Goal: Task Accomplishment & Management: Complete application form

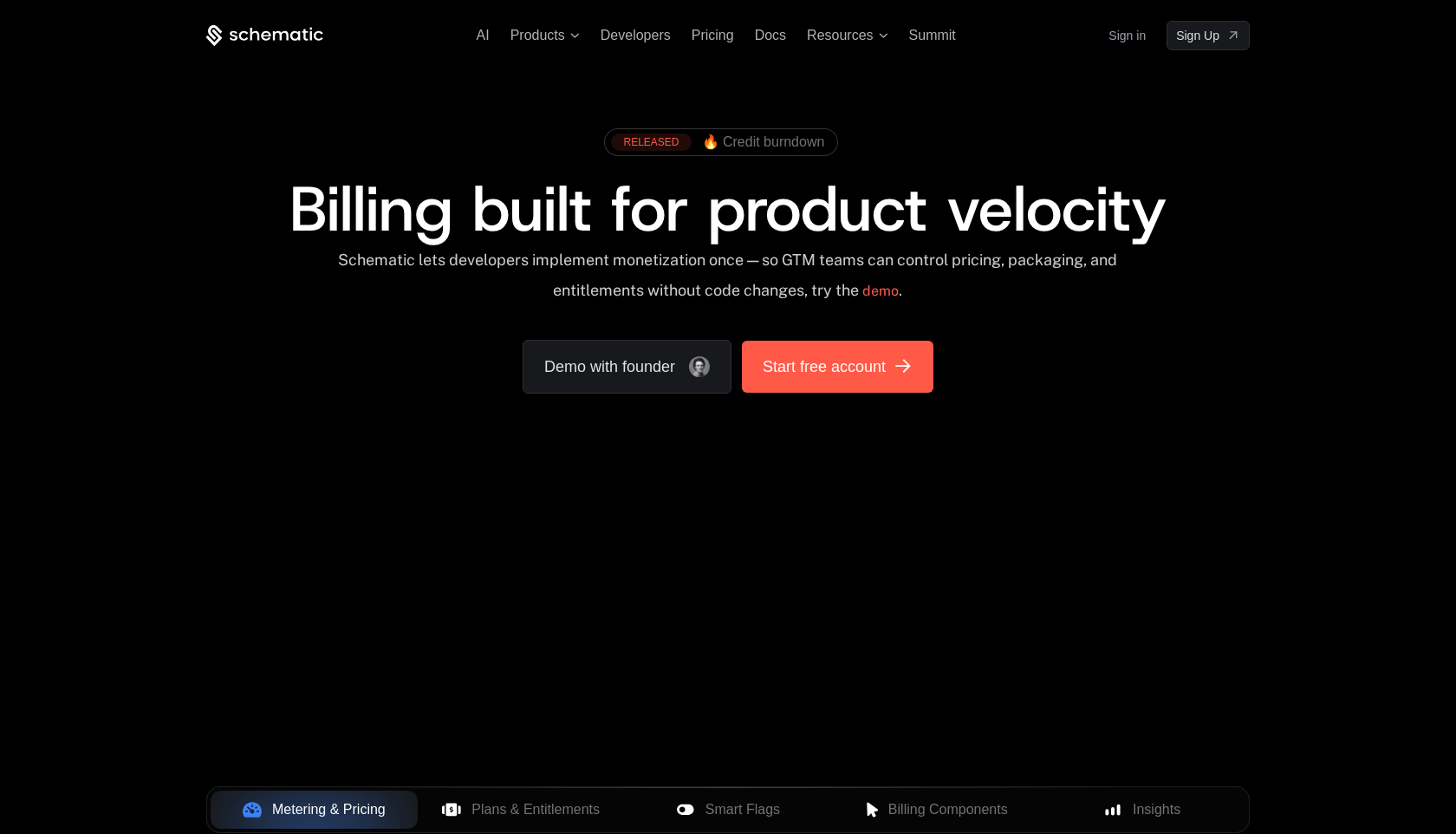
click at [864, 381] on link "Start free account" at bounding box center [837, 366] width 192 height 52
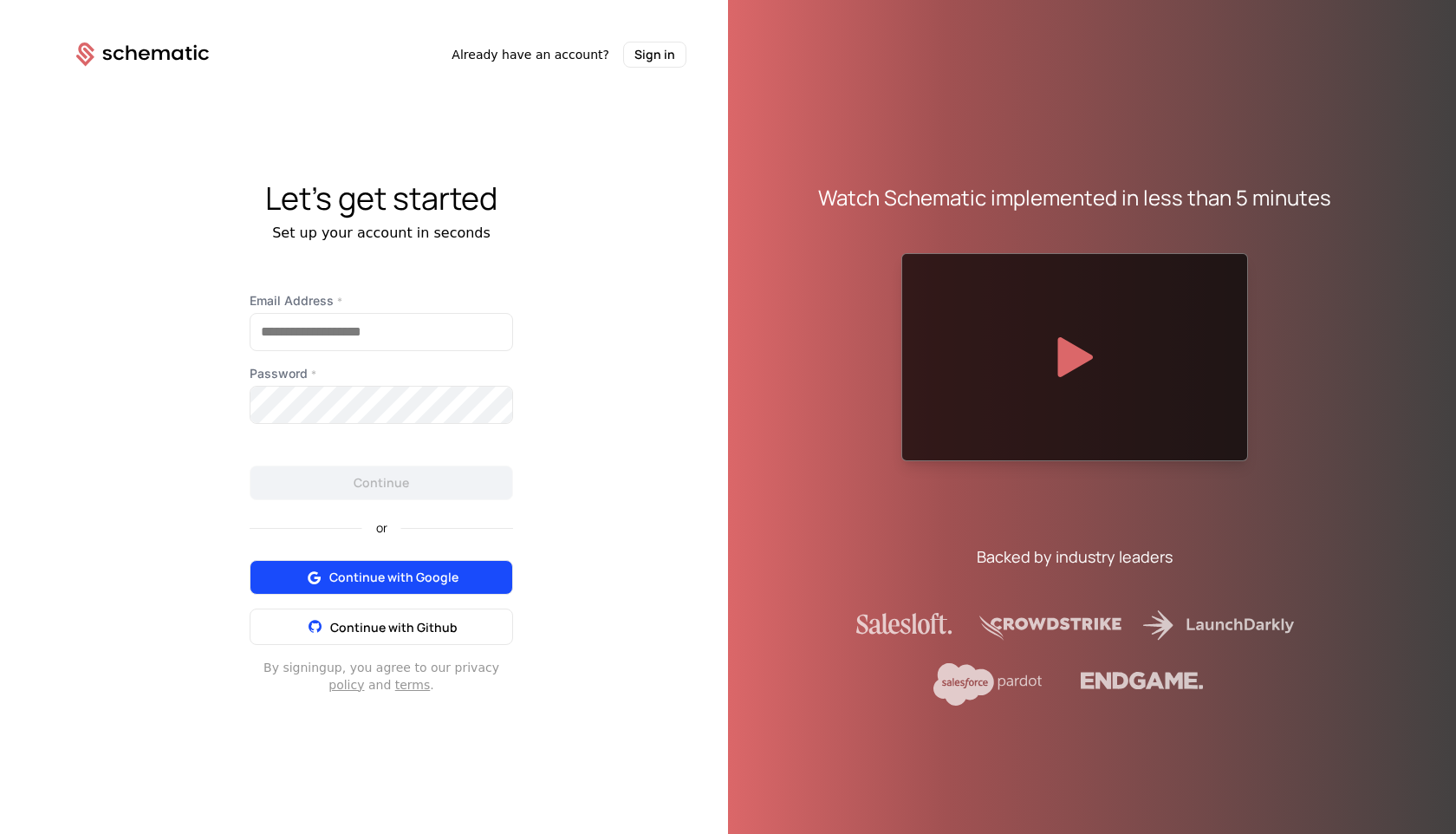
click at [387, 569] on span "Continue with Google" at bounding box center [394, 577] width 129 height 17
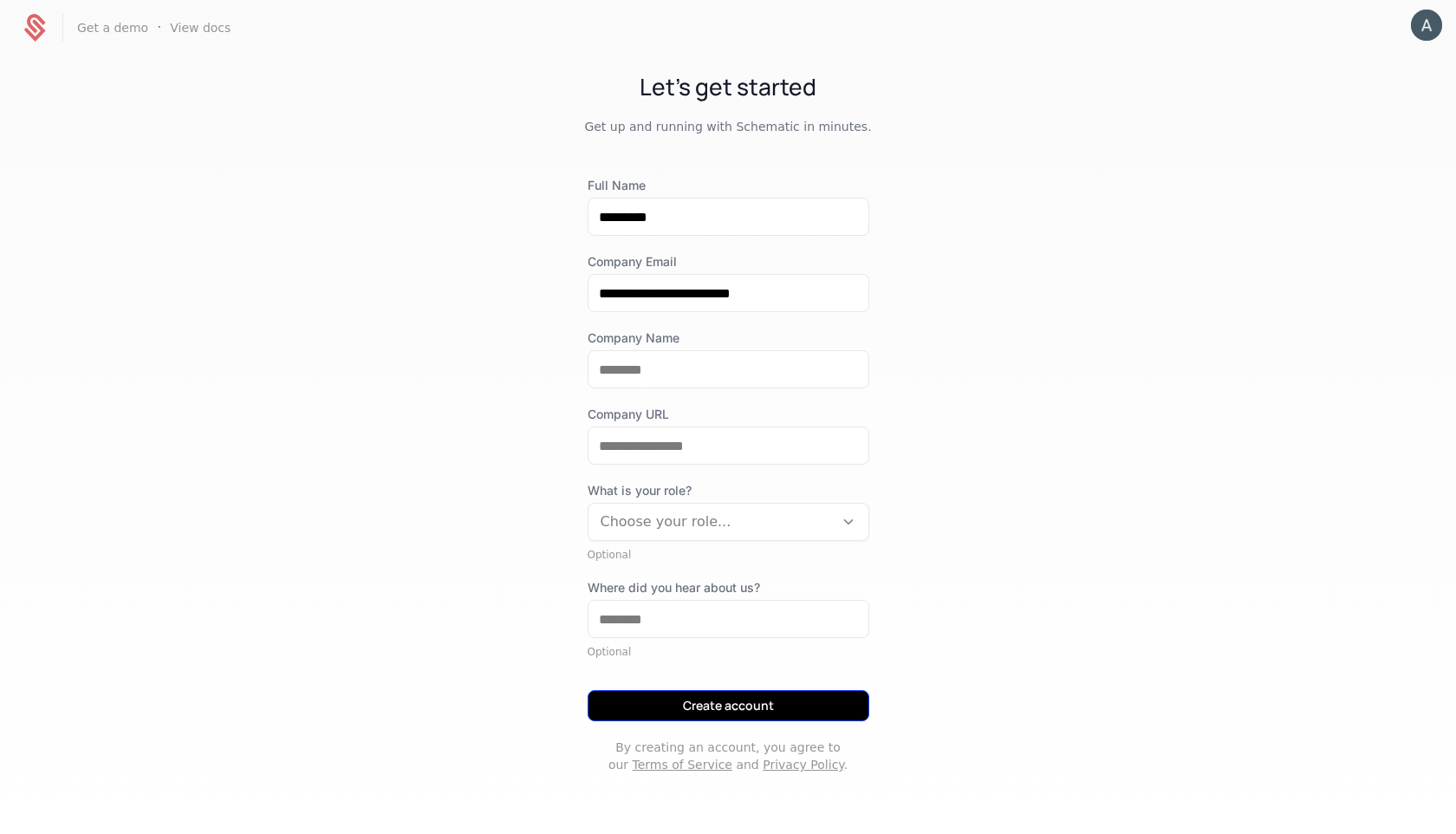
click at [719, 710] on button "Create account" at bounding box center [728, 706] width 282 height 31
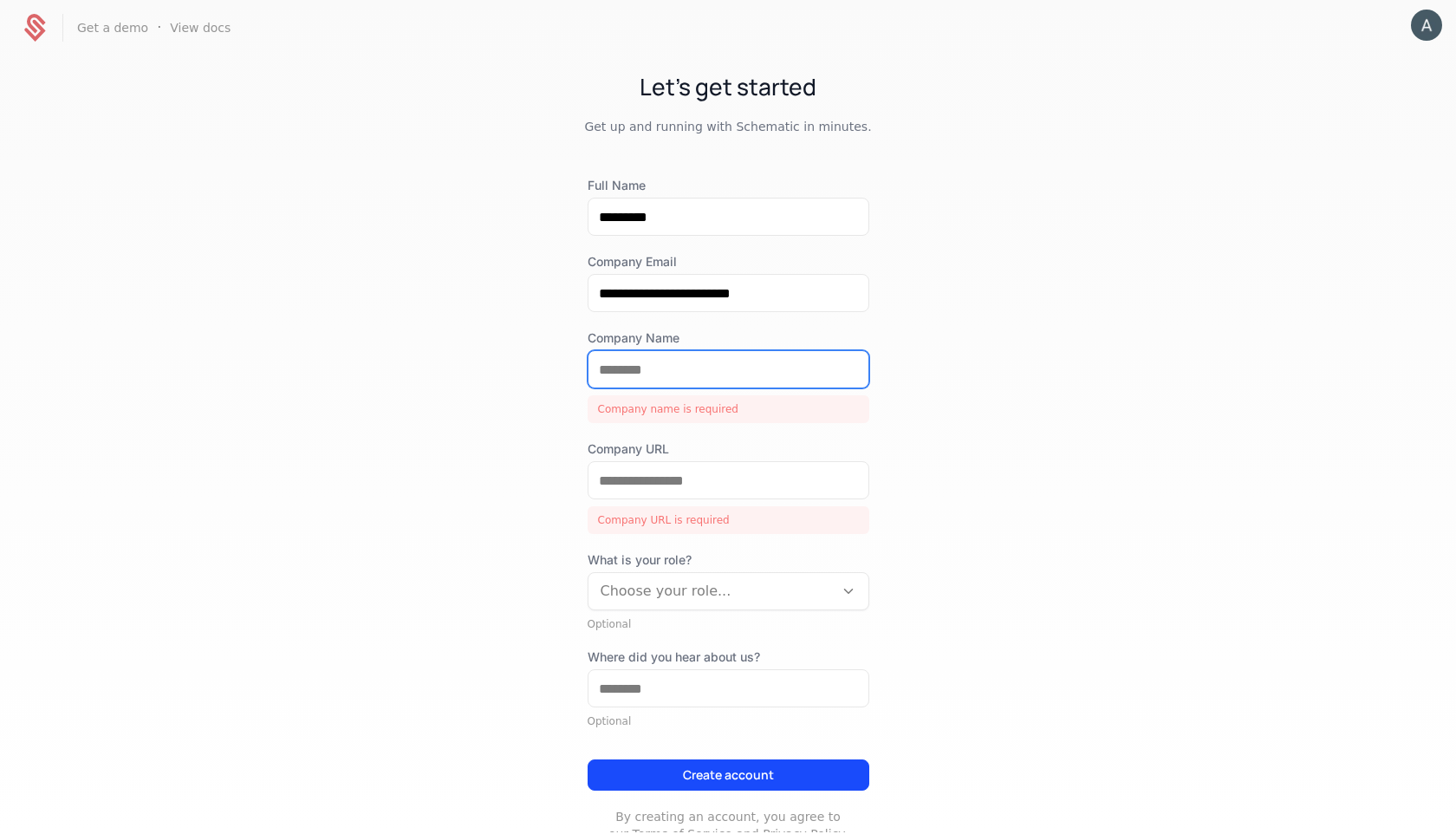
click at [658, 371] on input "Company Name" at bounding box center [728, 370] width 280 height 36
click at [657, 372] on input "Company Name" at bounding box center [728, 370] width 280 height 36
type input "******"
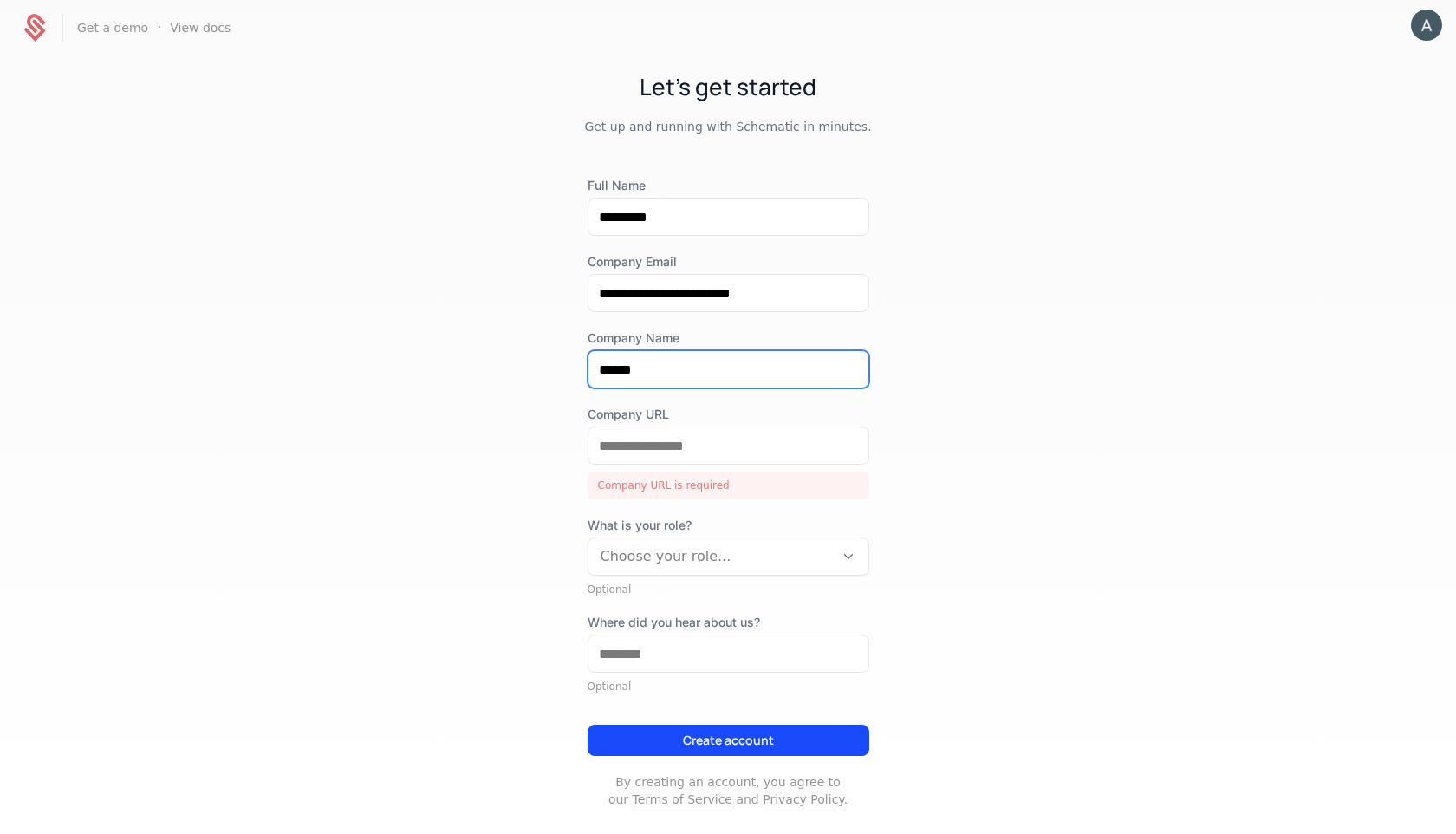
drag, startPoint x: 672, startPoint y: 372, endPoint x: 530, endPoint y: 377, distance: 142.1
click at [530, 377] on div "**********" at bounding box center [728, 443] width 1456 height 777
type input "*********"
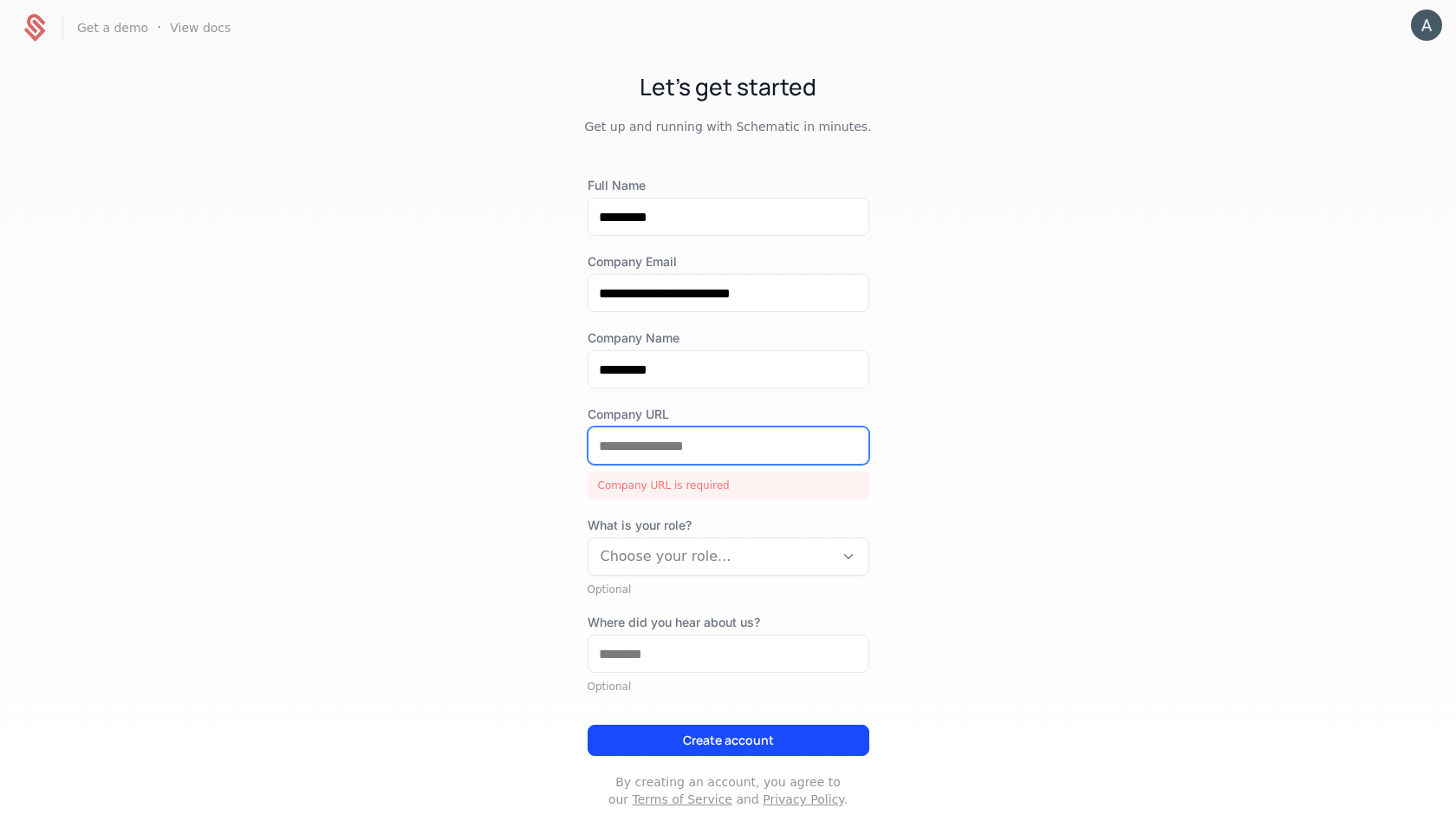
click at [645, 458] on input "Company URL" at bounding box center [728, 446] width 280 height 36
click at [694, 442] on input "Company URL" at bounding box center [728, 446] width 280 height 36
paste input "**********"
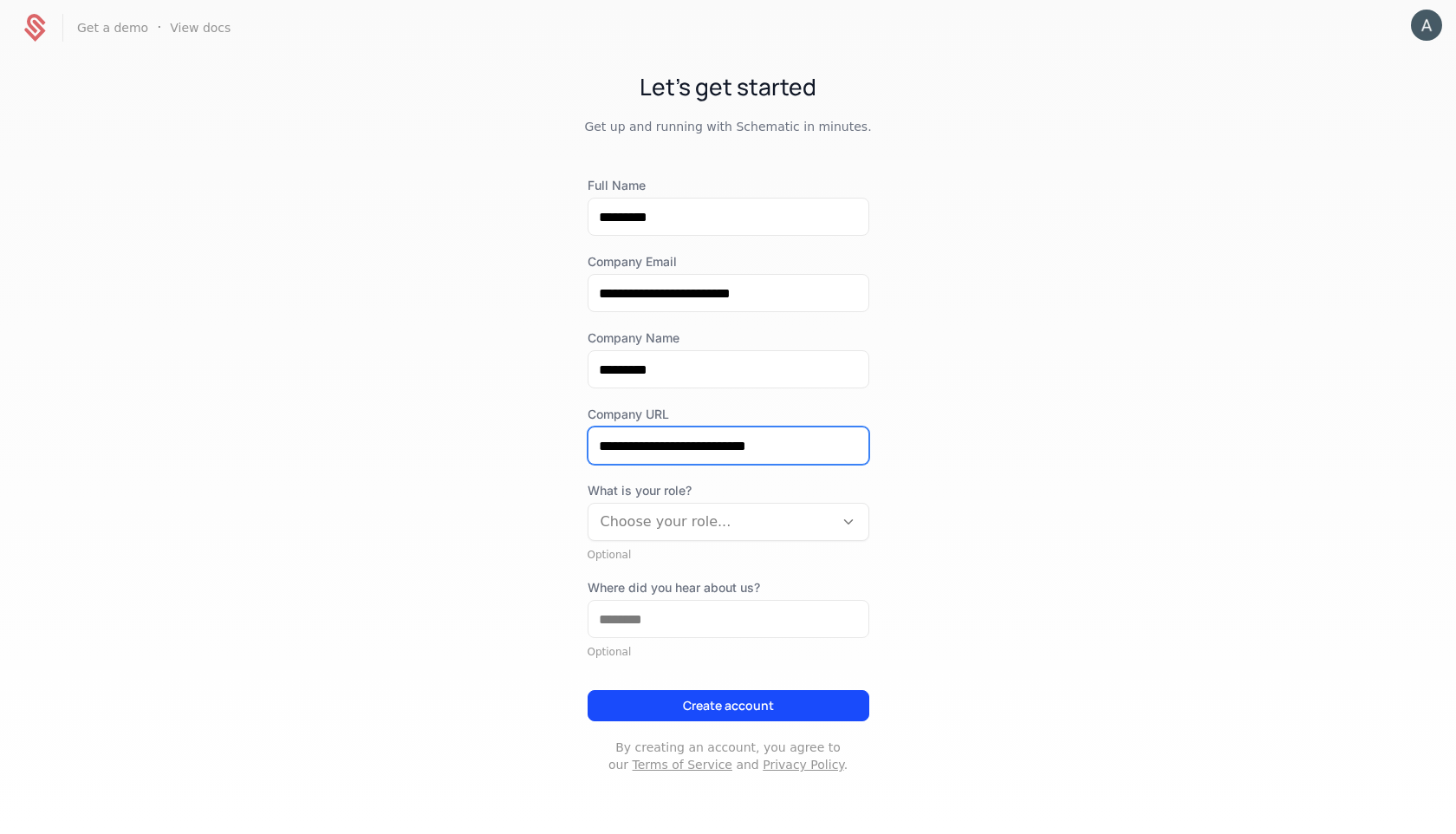
type input "**********"
click at [692, 522] on div at bounding box center [710, 521] width 221 height 25
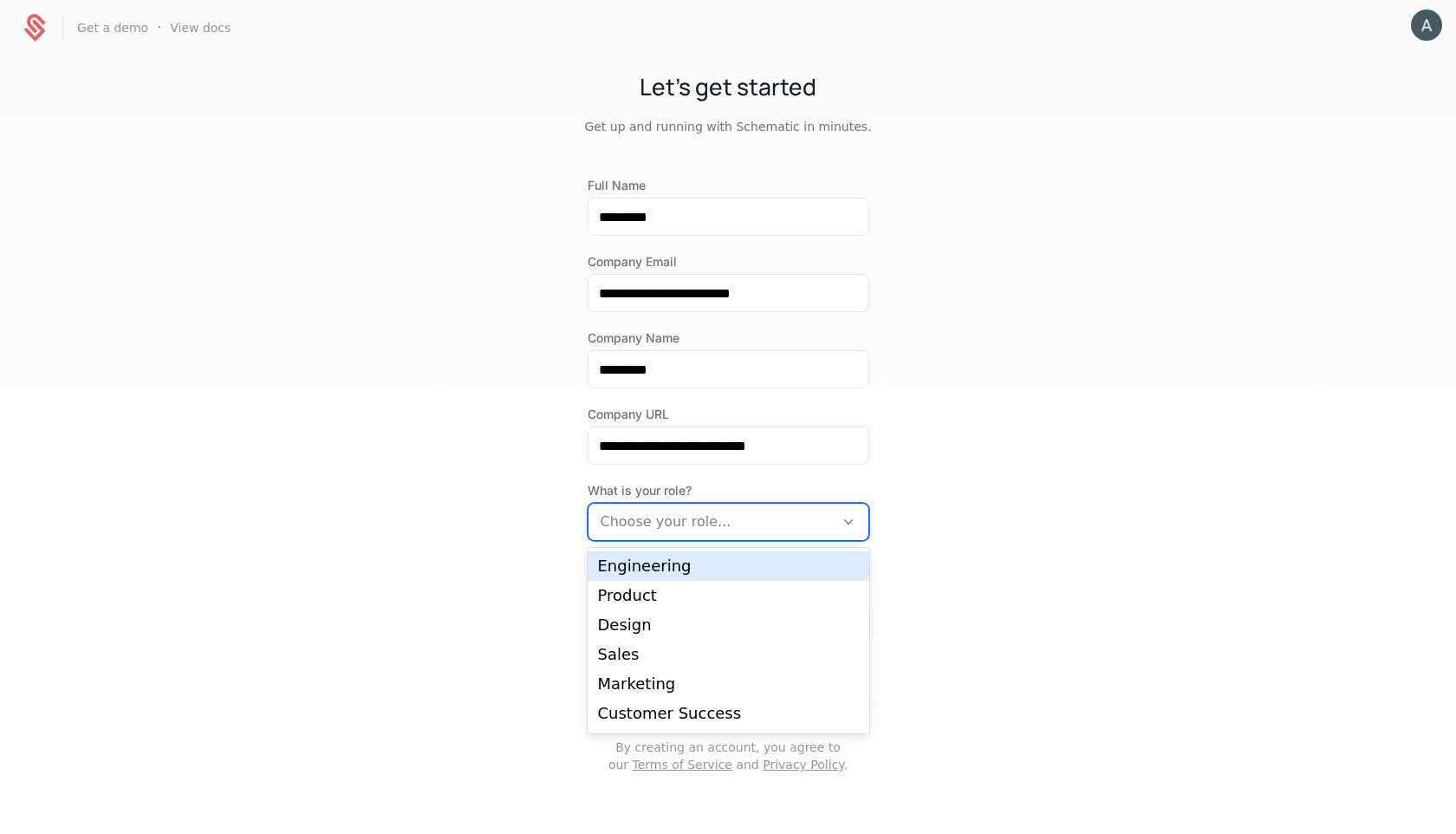
click at [664, 559] on div "Engineering" at bounding box center [728, 566] width 261 height 15
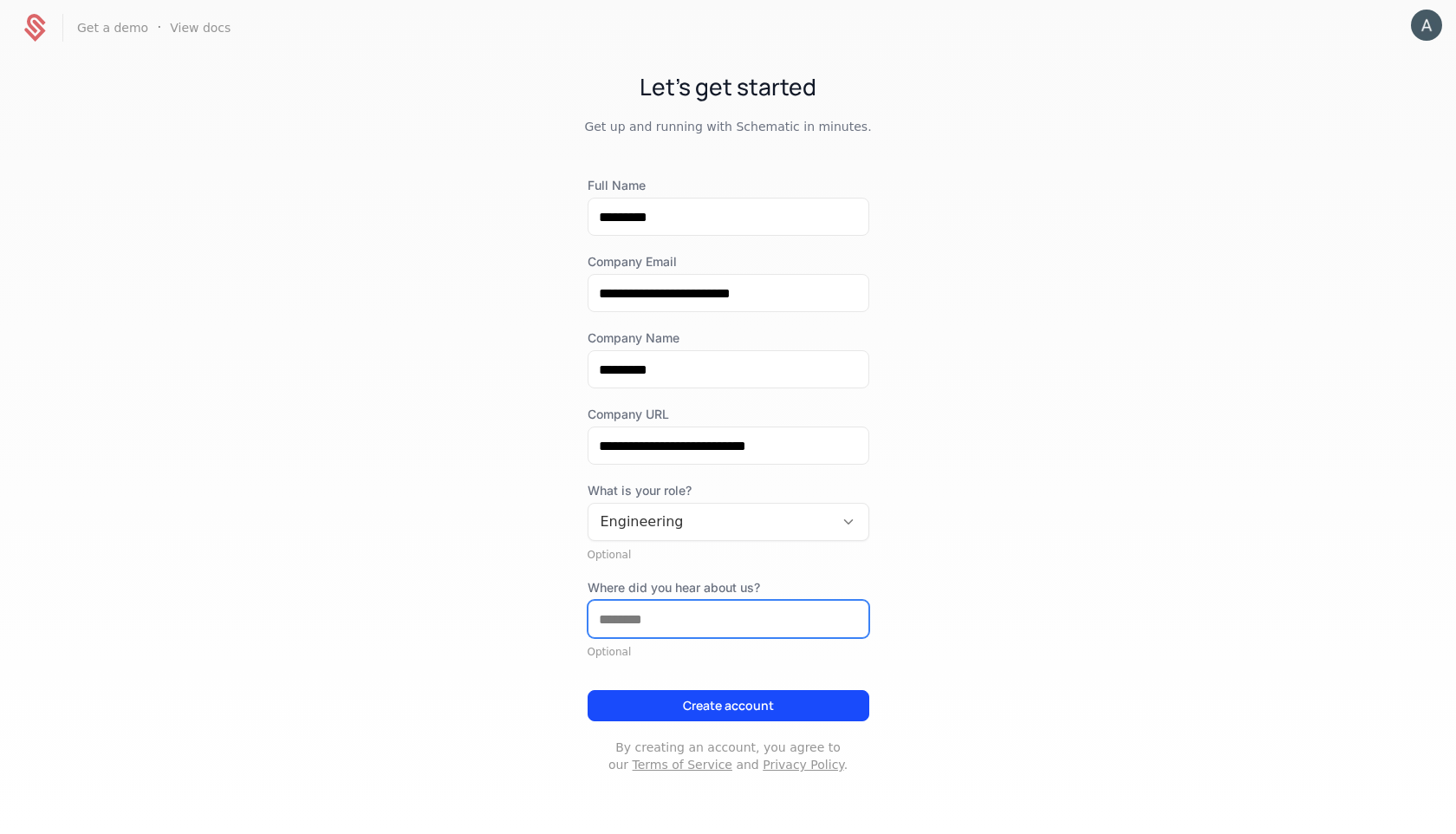
click at [674, 619] on input "Where did you hear about us?" at bounding box center [728, 619] width 280 height 36
type input "*******"
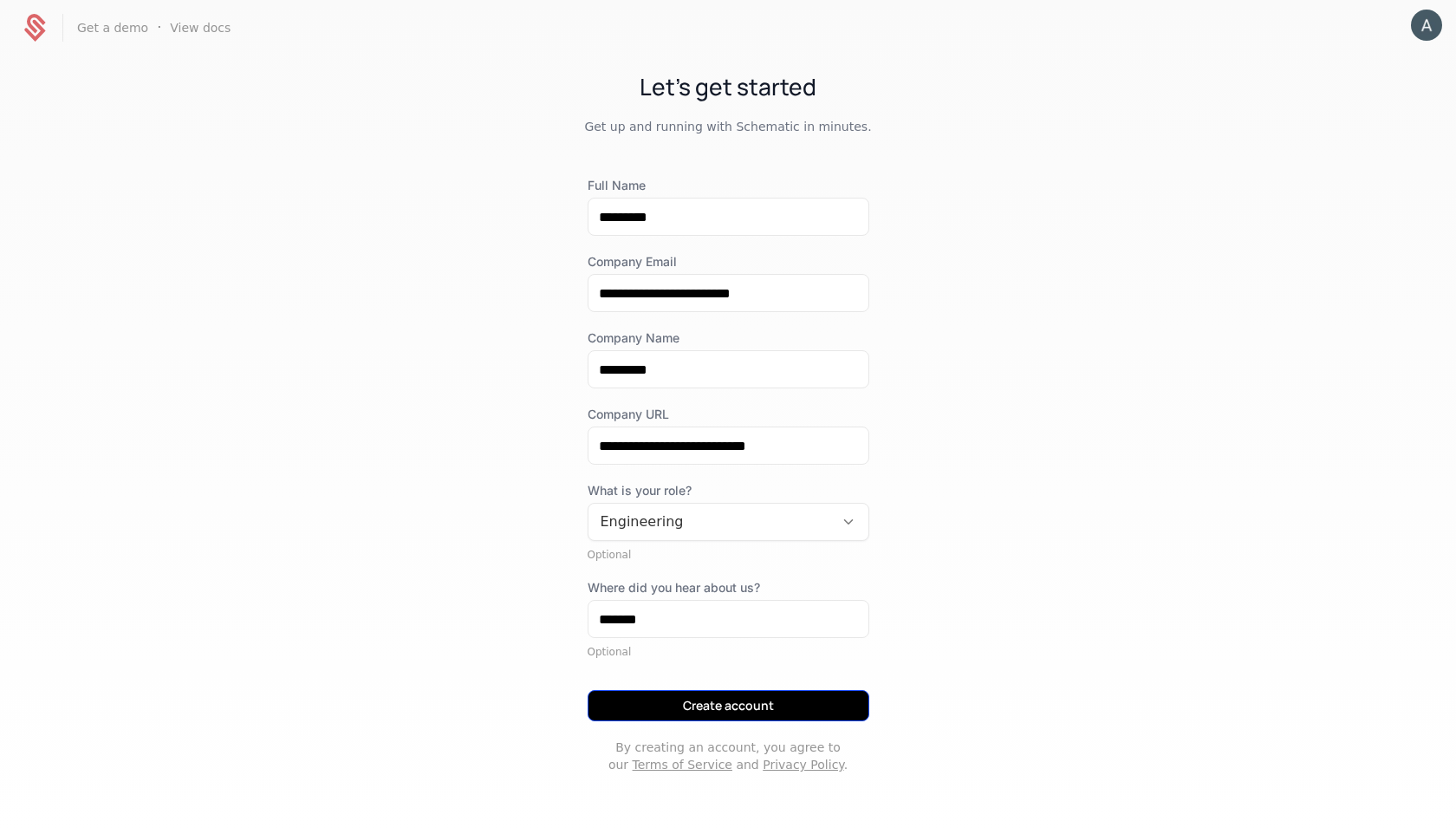
click at [708, 712] on button "Create account" at bounding box center [728, 706] width 282 height 31
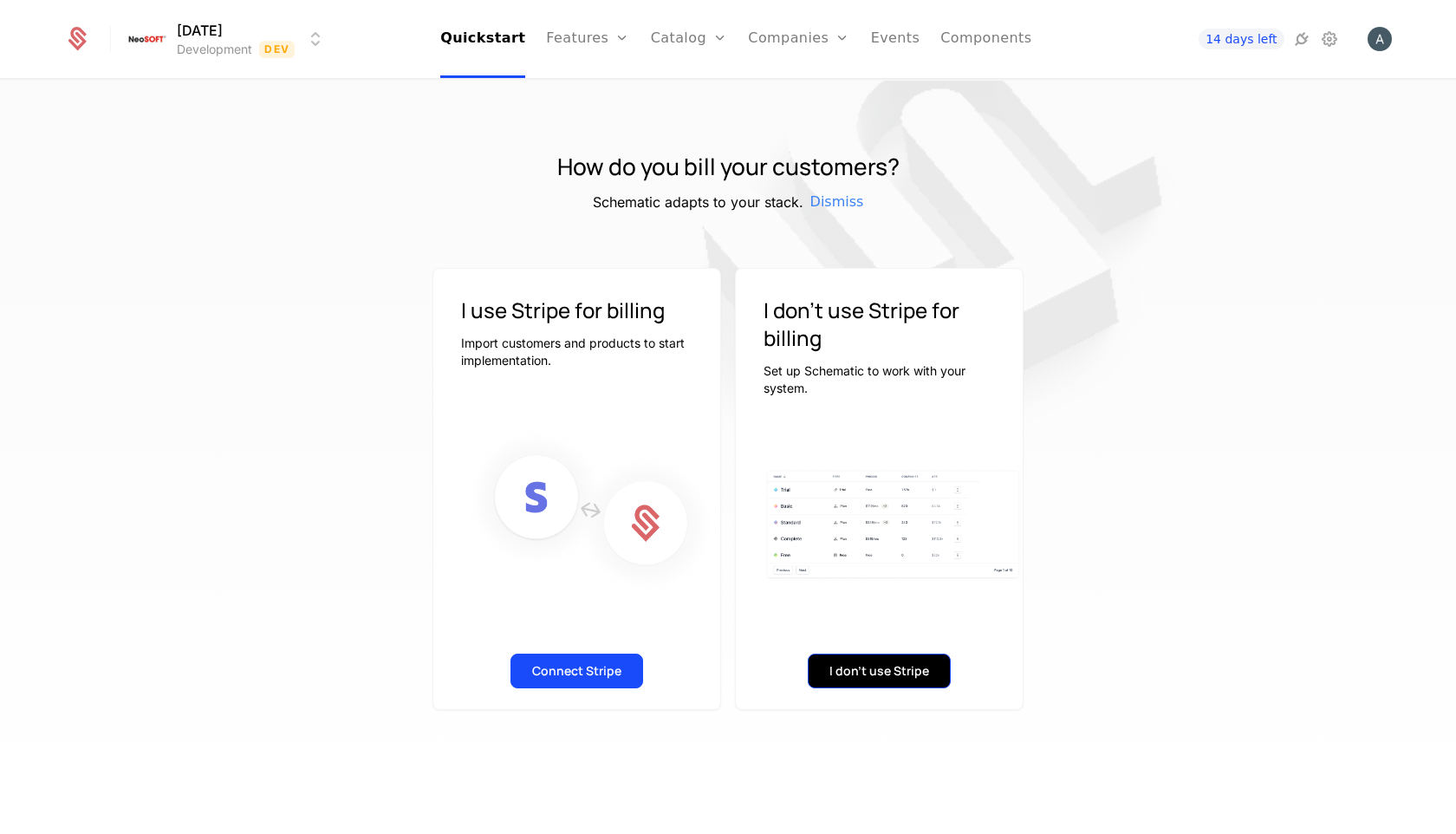
click at [878, 670] on button "I don't use Stripe" at bounding box center [878, 671] width 143 height 35
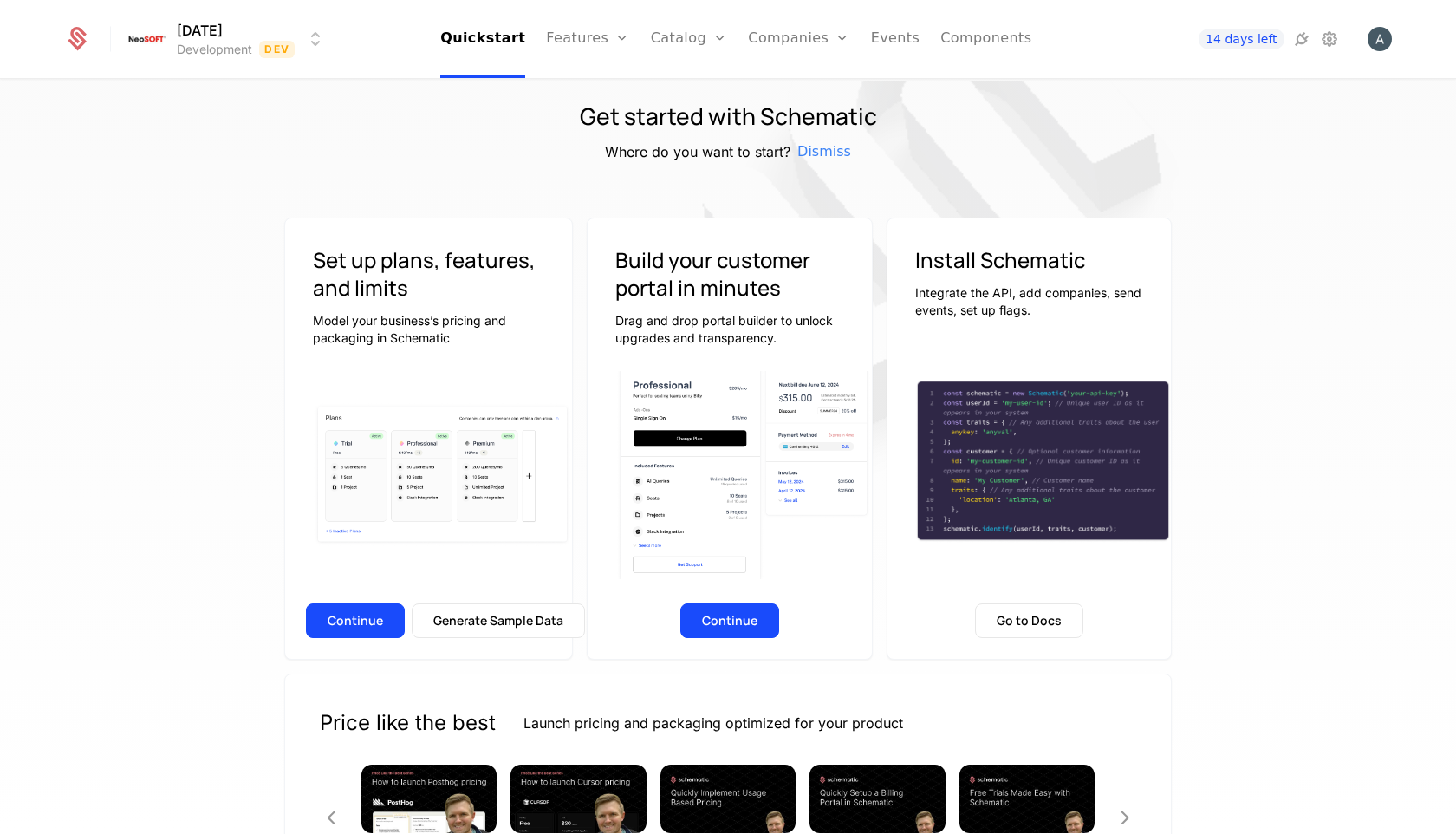
scroll to position [8, 0]
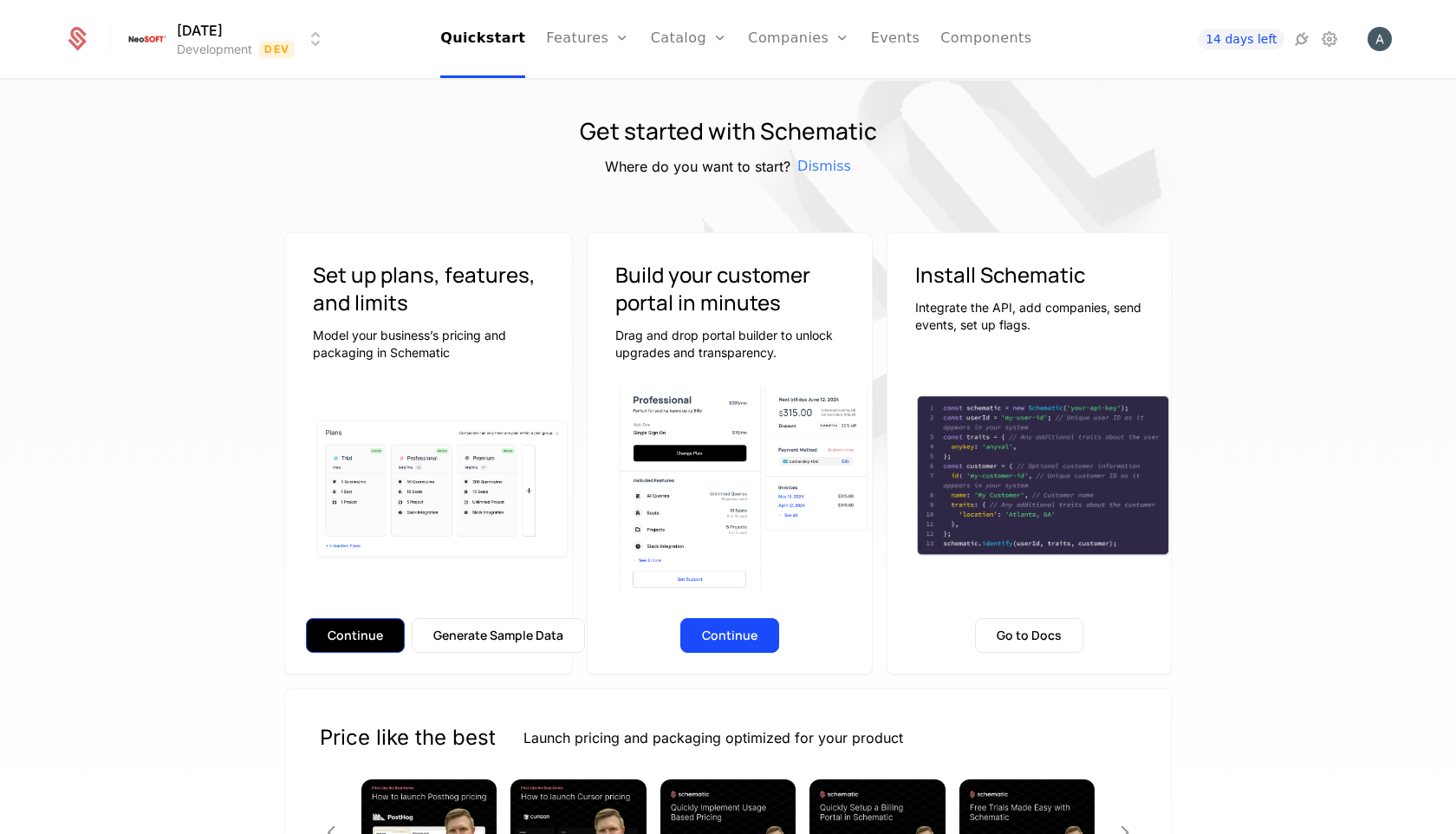
click at [371, 635] on button "Continue" at bounding box center [355, 635] width 99 height 35
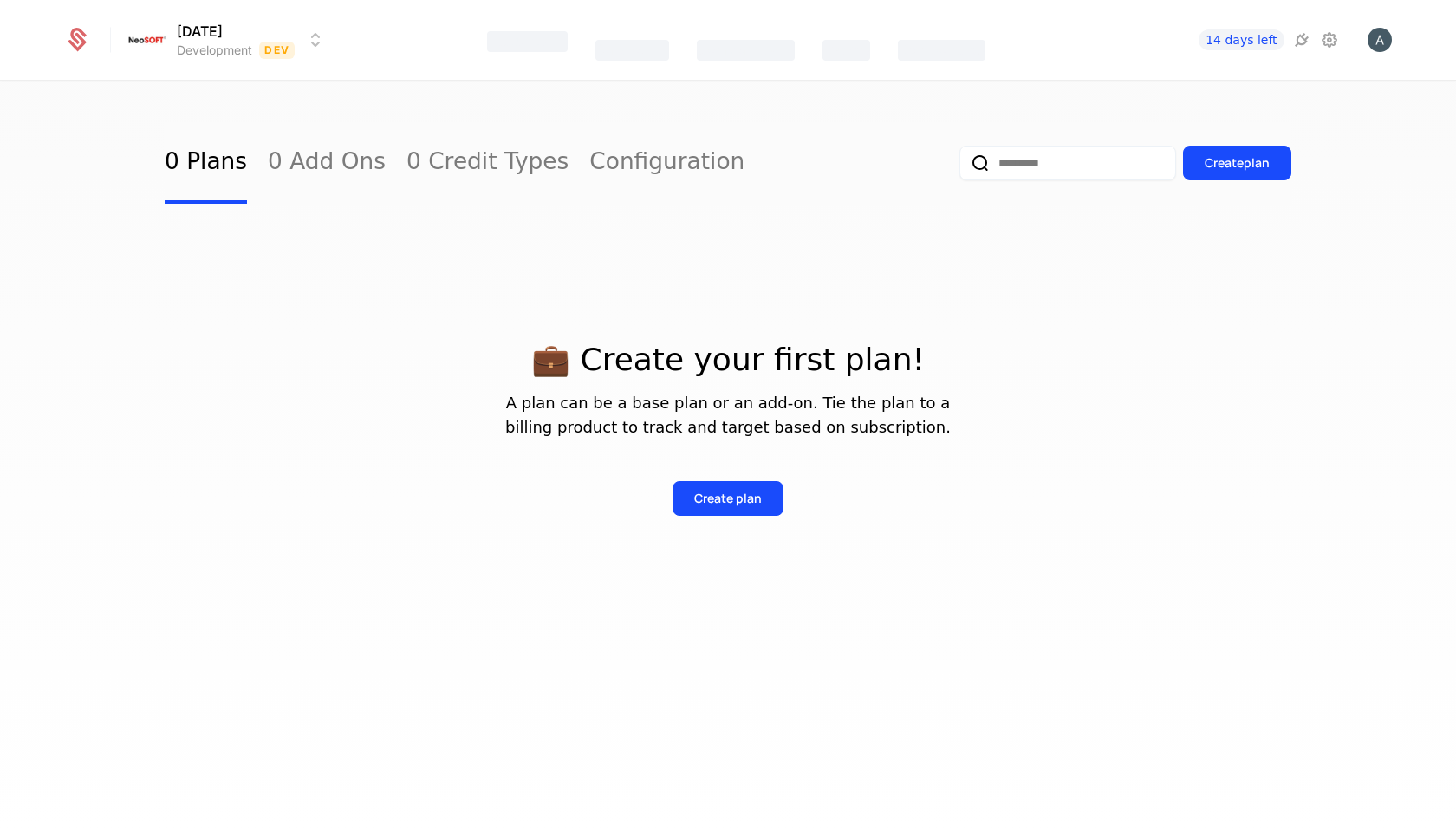
click at [750, 193] on div "0 Plans 0 Add Ons 0 Credit Types Configuration Create plan" at bounding box center [728, 164] width 1127 height 82
click at [939, 45] on link "Components" at bounding box center [985, 39] width 91 height 78
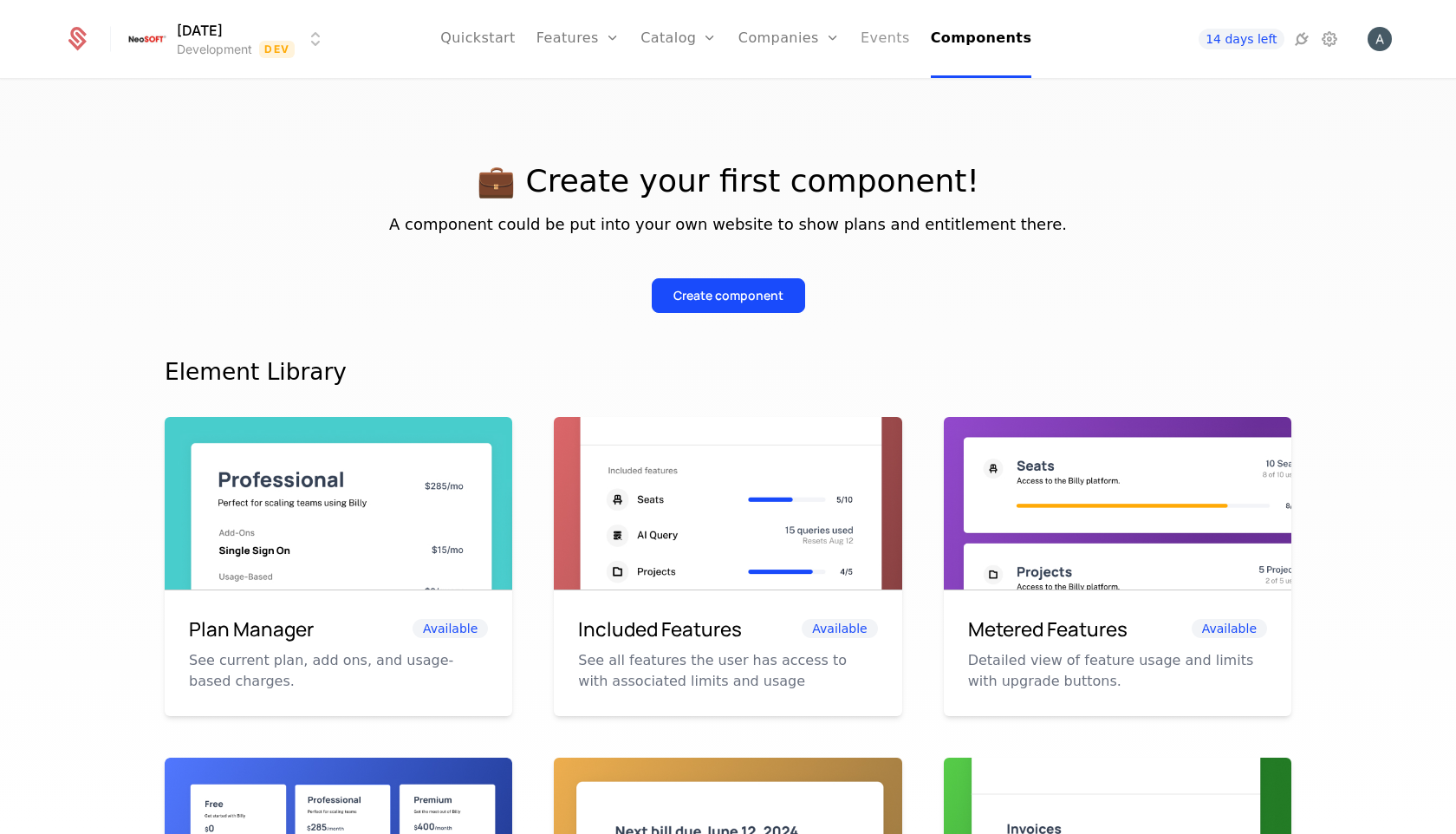
click at [882, 33] on link "Events" at bounding box center [886, 39] width 49 height 78
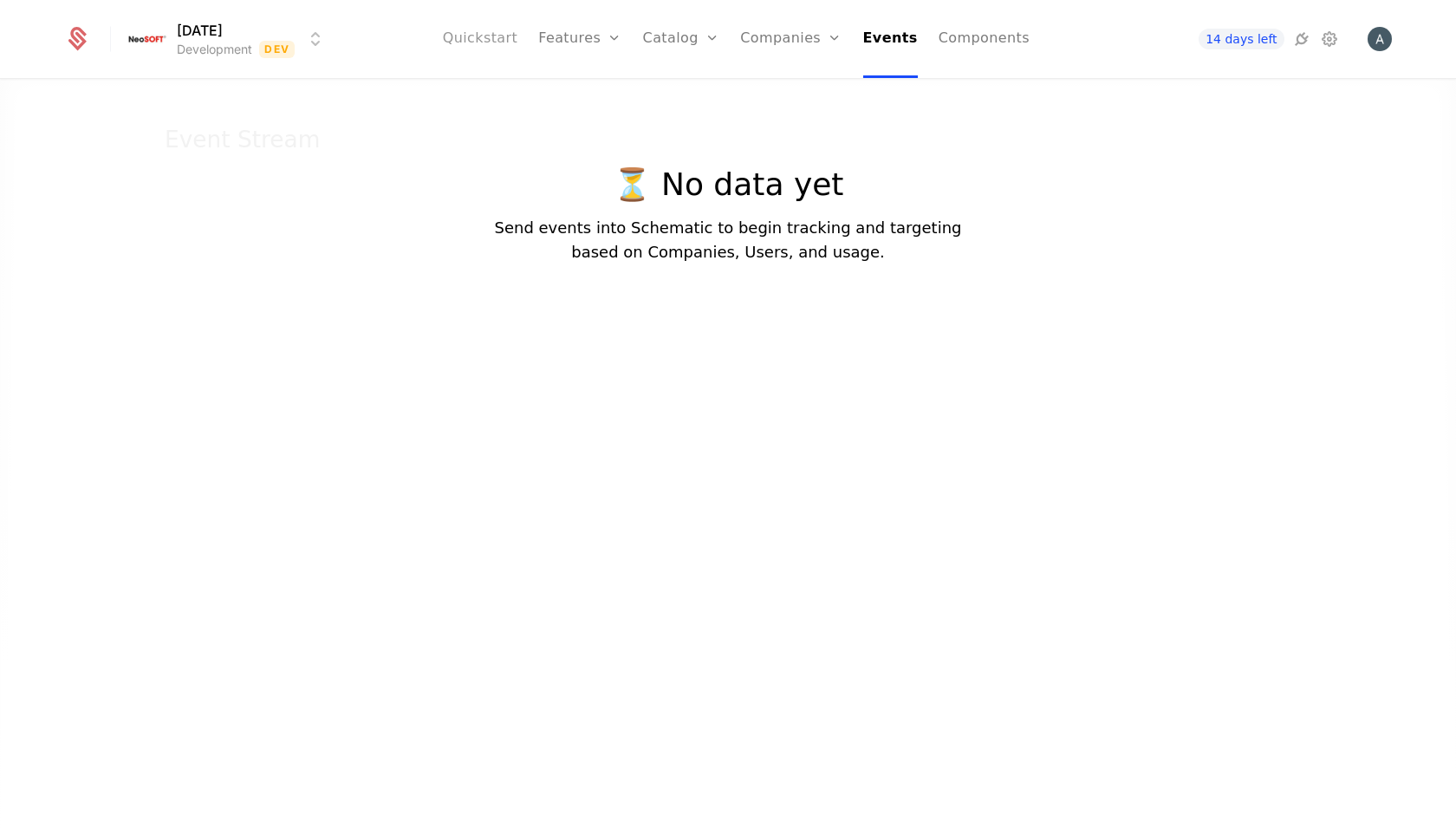
click at [488, 39] on link "Quickstart" at bounding box center [480, 39] width 75 height 78
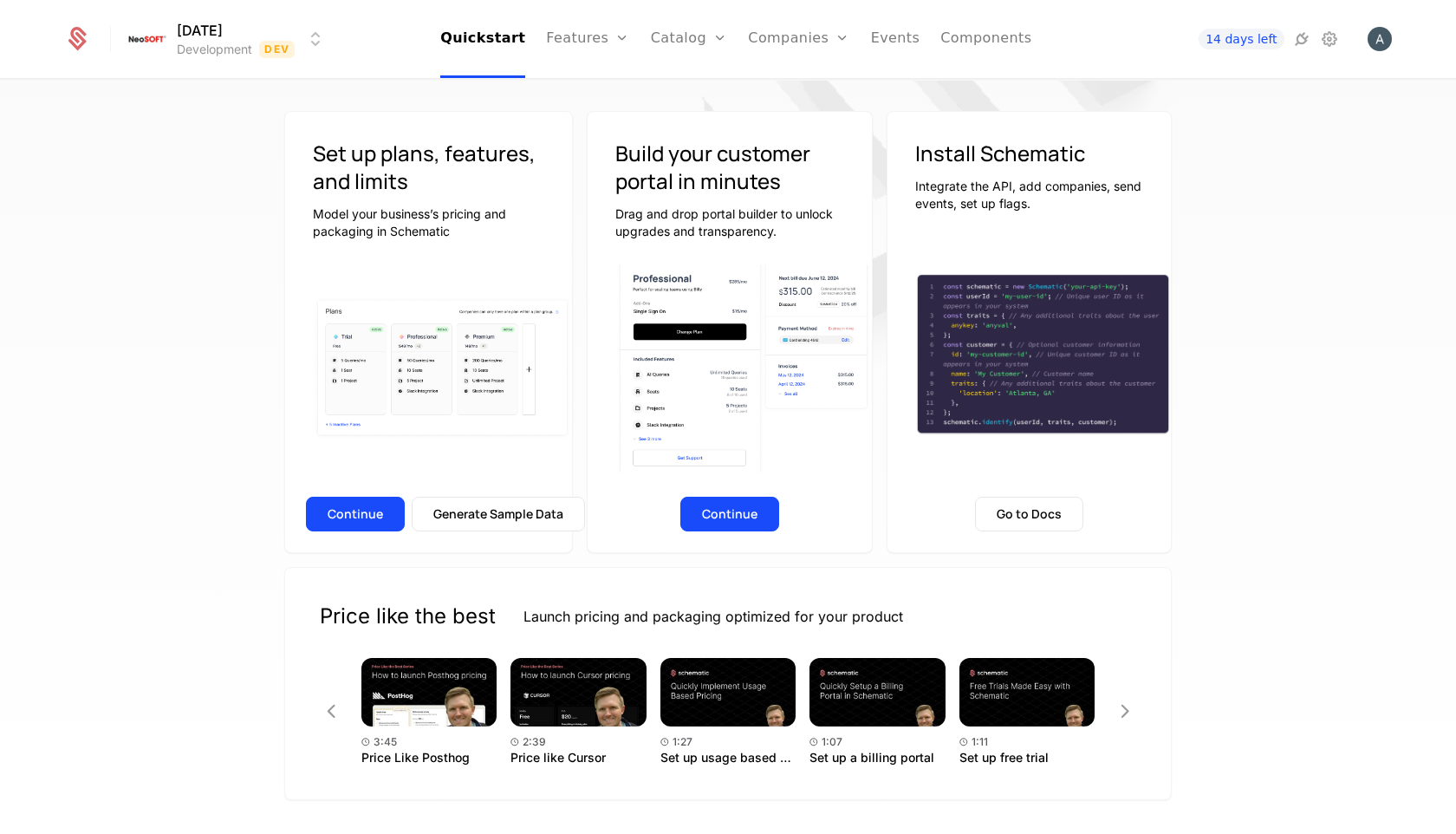
scroll to position [168, 0]
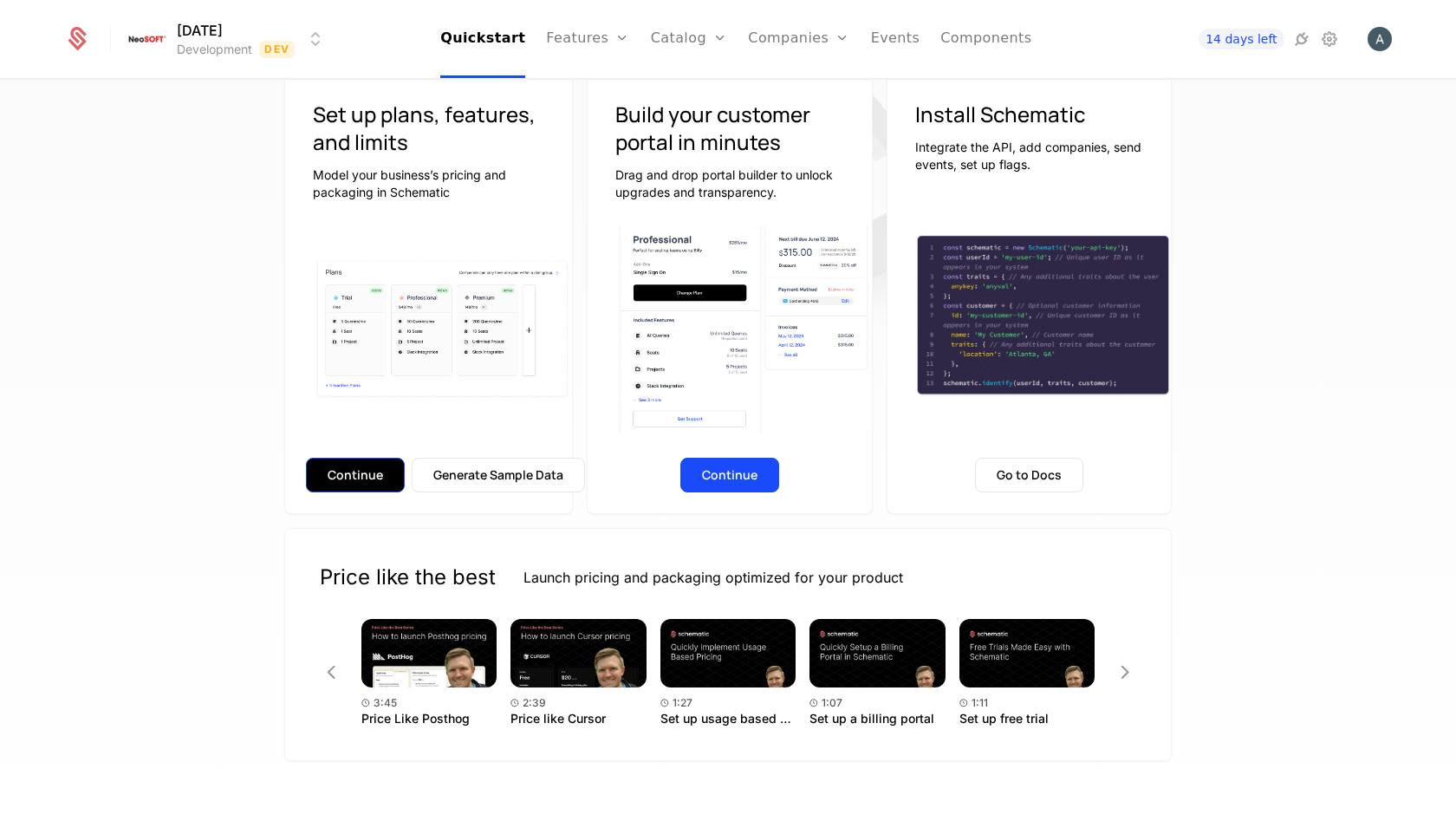
click at [360, 466] on button "Continue" at bounding box center [355, 475] width 99 height 35
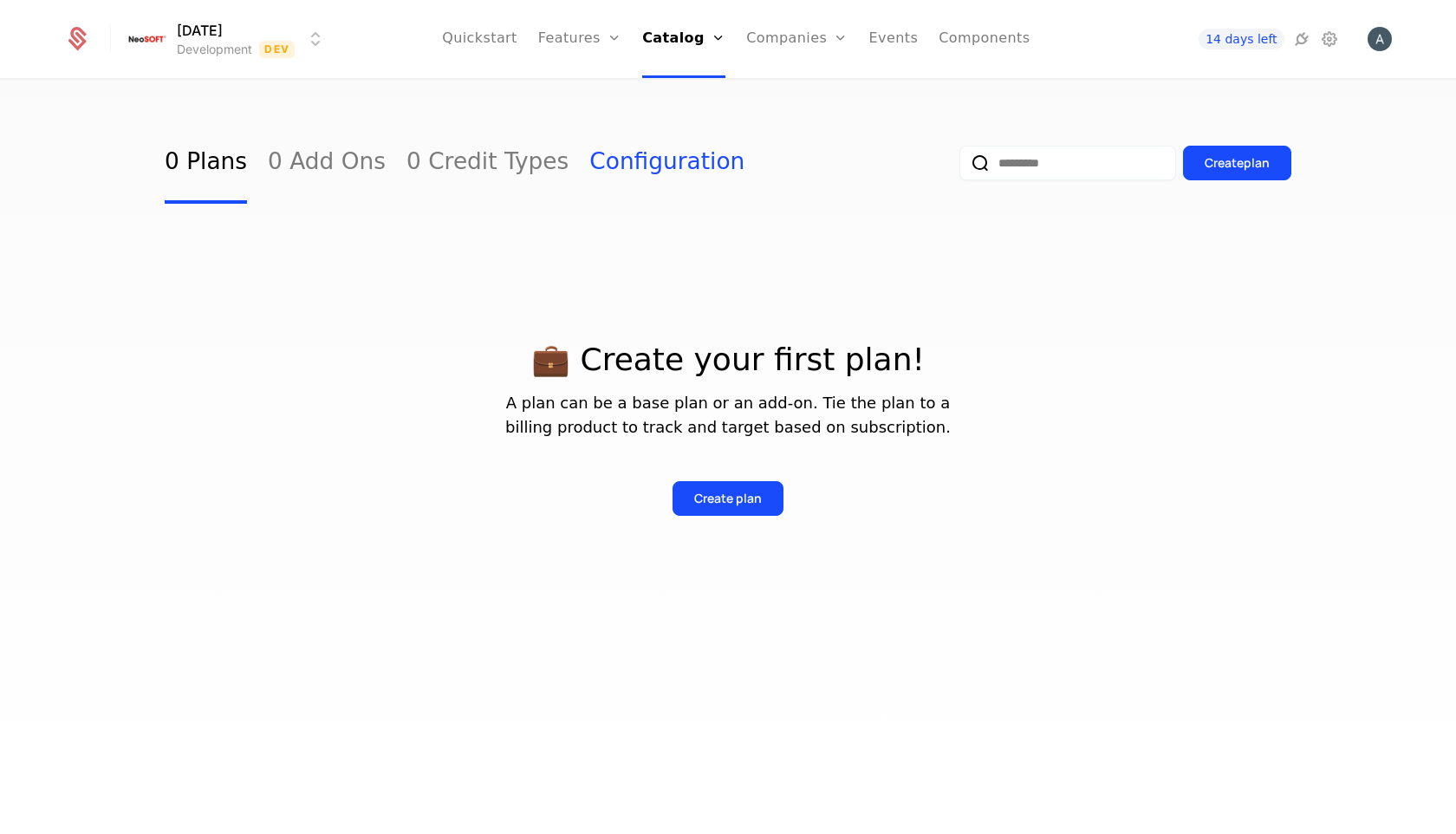
click at [618, 172] on link "Configuration" at bounding box center [667, 164] width 155 height 82
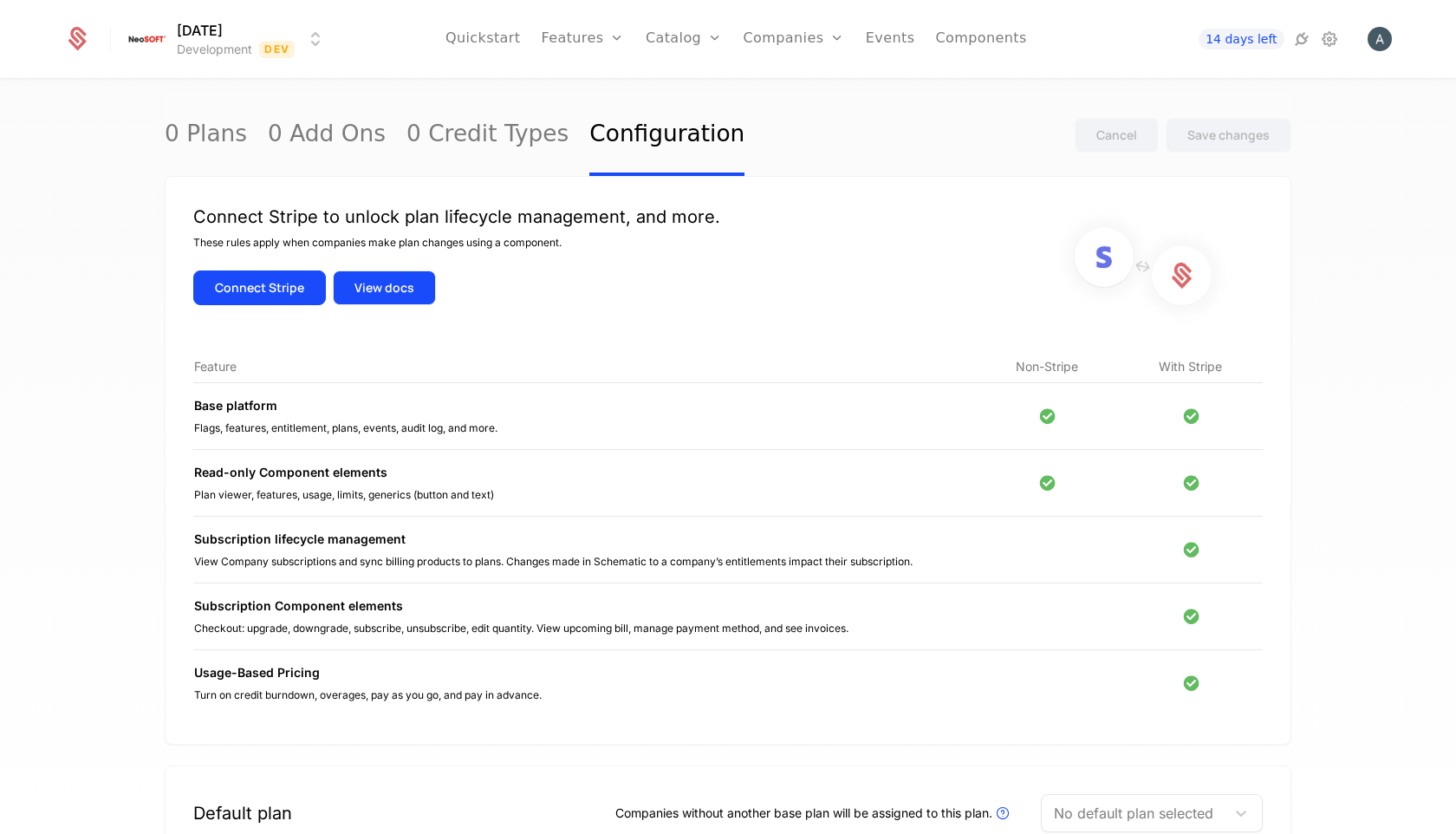
click at [378, 291] on button "View docs" at bounding box center [384, 288] width 104 height 35
click at [287, 283] on button "Connect Stripe" at bounding box center [260, 288] width 133 height 35
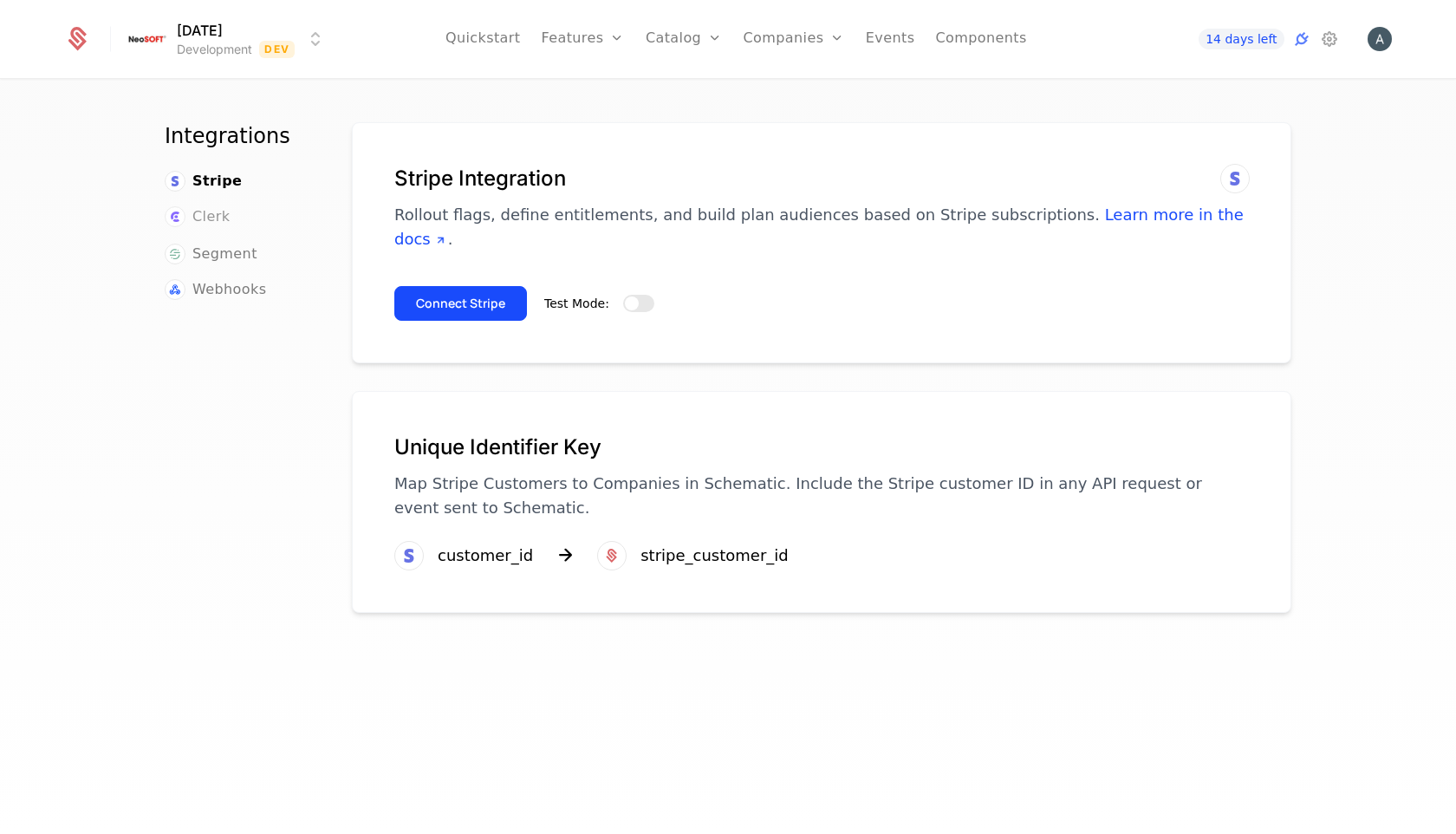
click at [201, 211] on span "Clerk" at bounding box center [211, 216] width 37 height 21
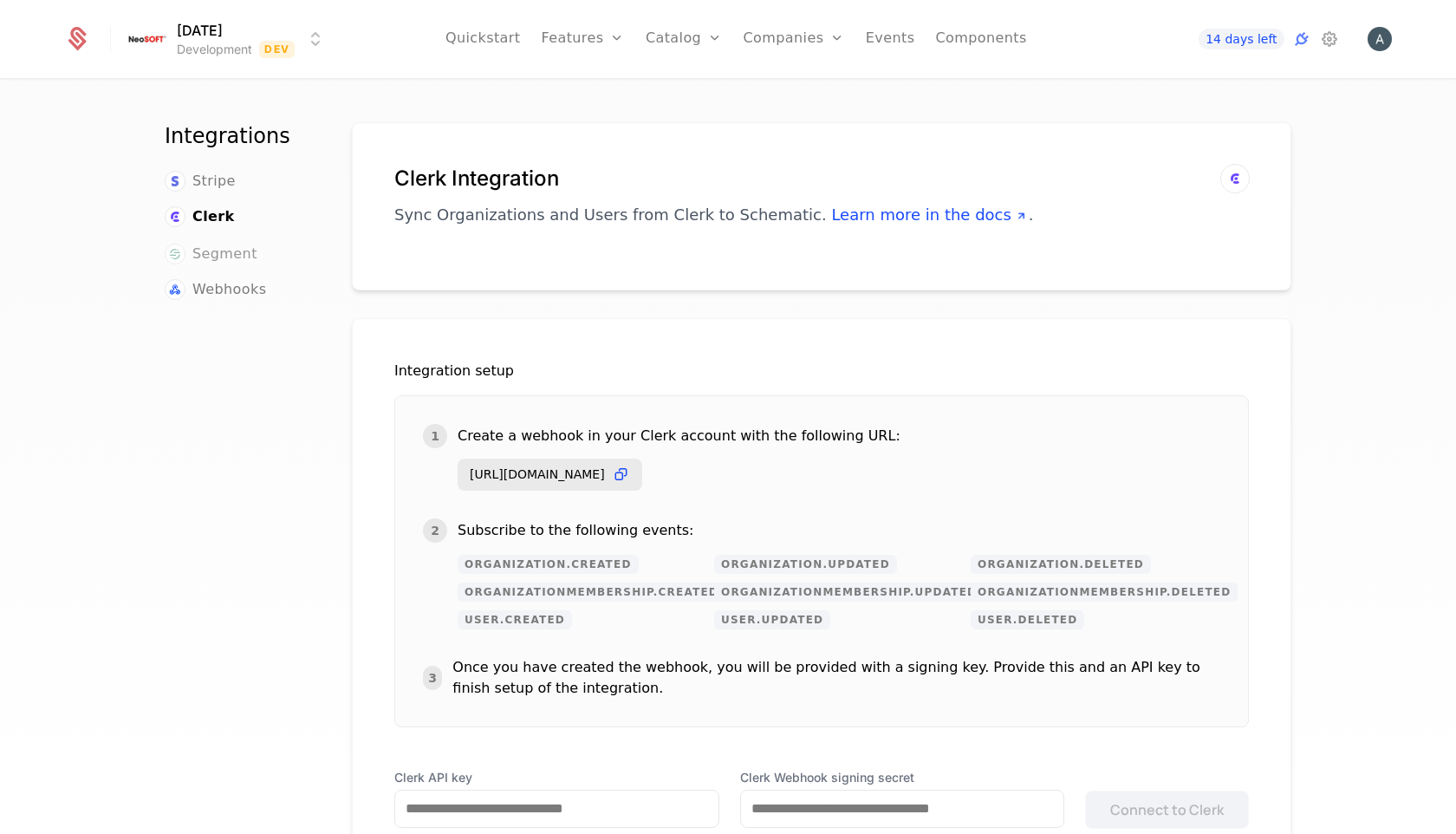
click at [219, 250] on span "Segment" at bounding box center [225, 253] width 65 height 21
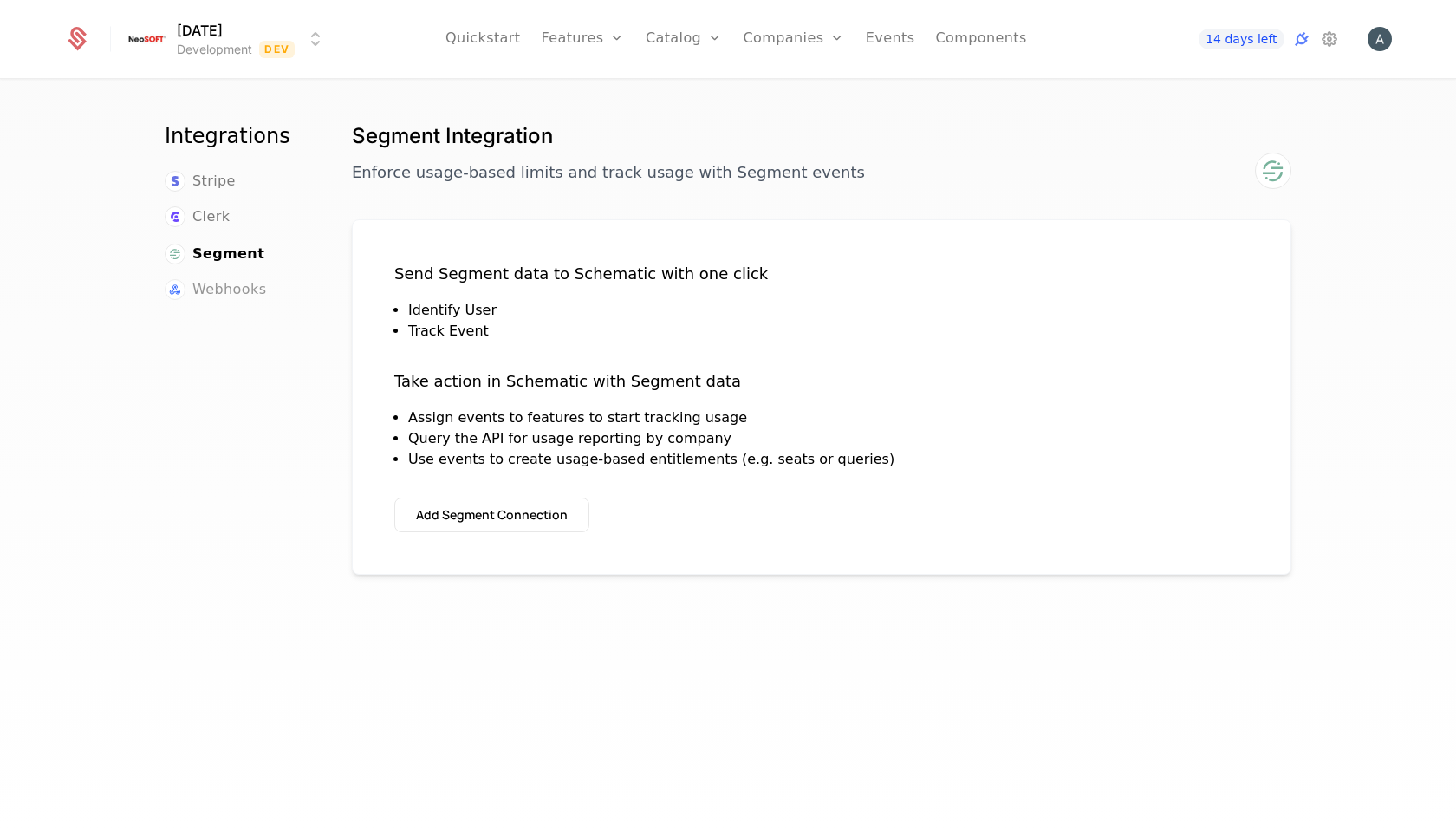
click at [227, 283] on span "Webhooks" at bounding box center [229, 289] width 74 height 21
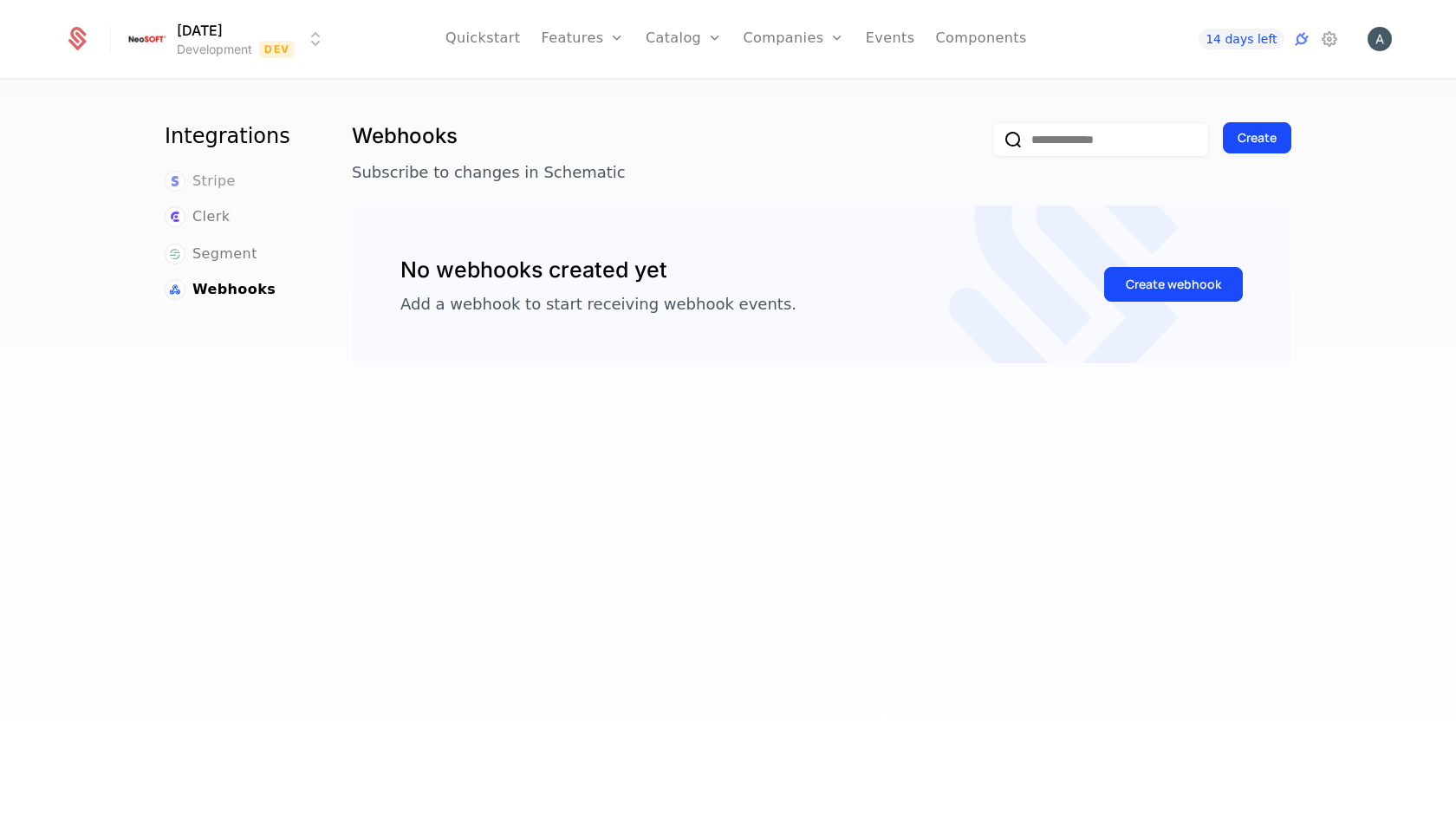
click at [223, 183] on span "Stripe" at bounding box center [214, 181] width 44 height 21
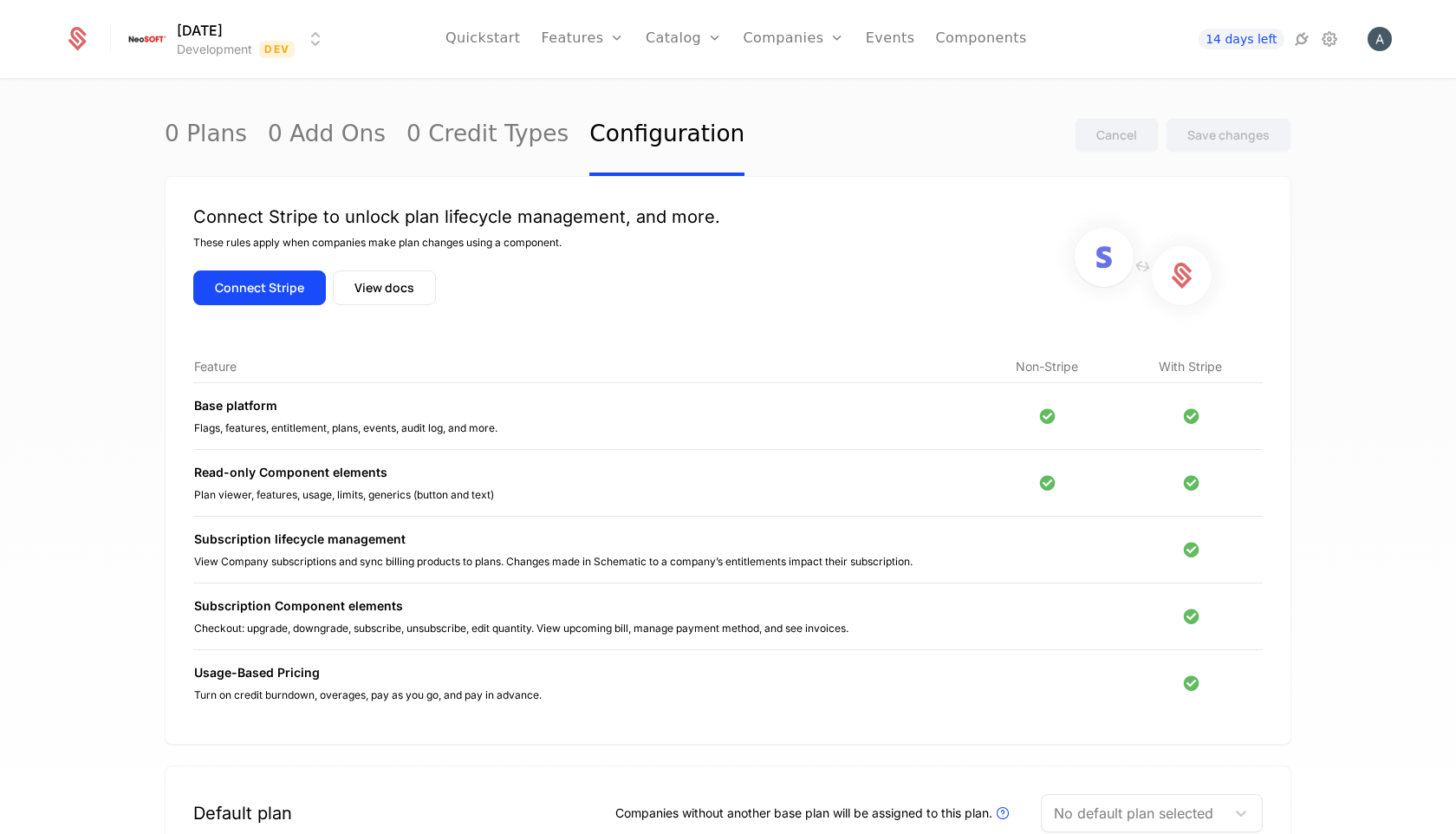
click at [424, 418] on div "Base platform Flags, features, entitlement, plans, events, audit log, and more." at bounding box center [585, 416] width 781 height 38
click at [1053, 415] on icon at bounding box center [1046, 416] width 23 height 23
click at [462, 130] on link "0 Credit Types" at bounding box center [488, 135] width 162 height 82
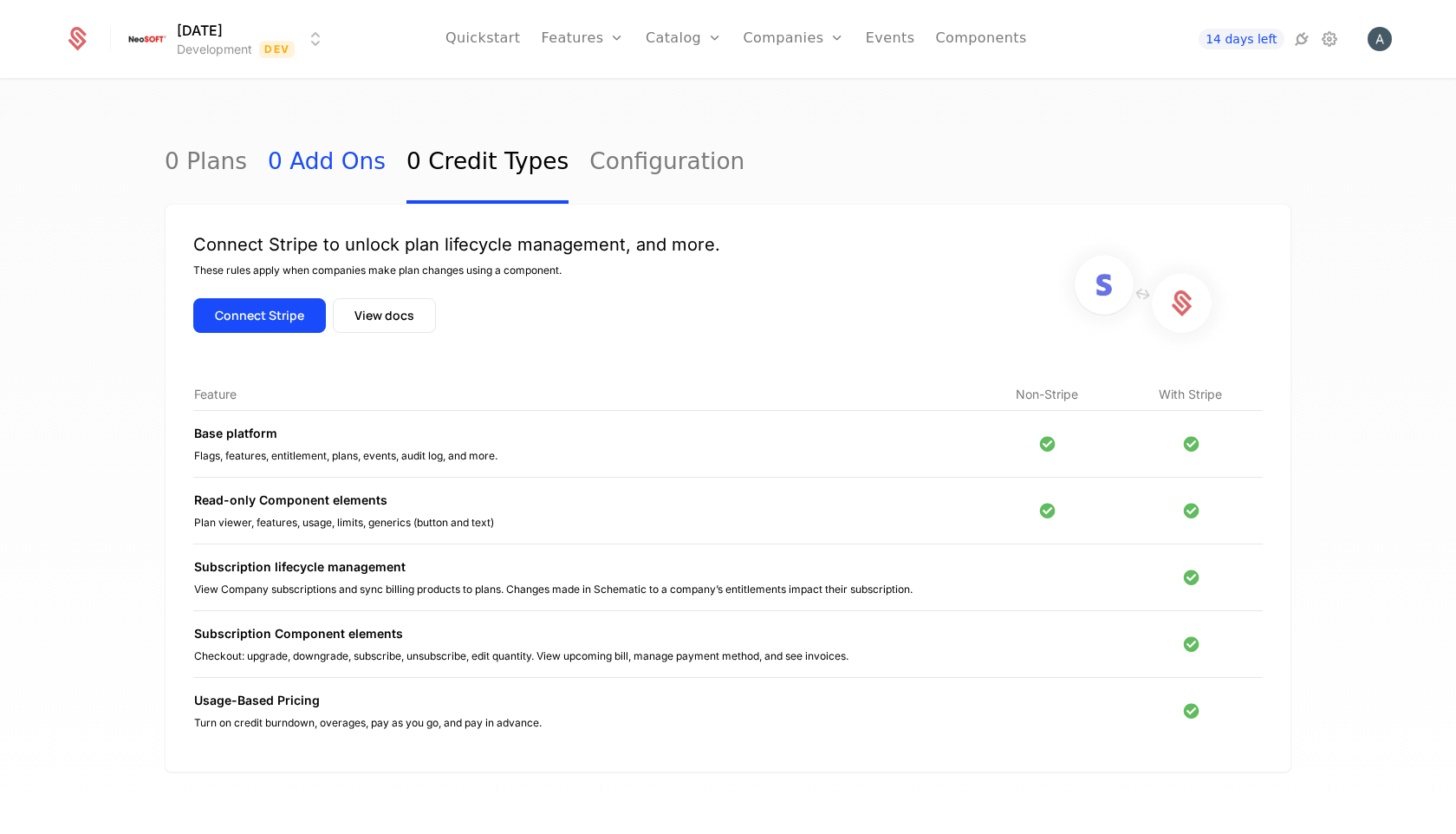
click at [323, 162] on link "0 Add Ons" at bounding box center [327, 164] width 118 height 82
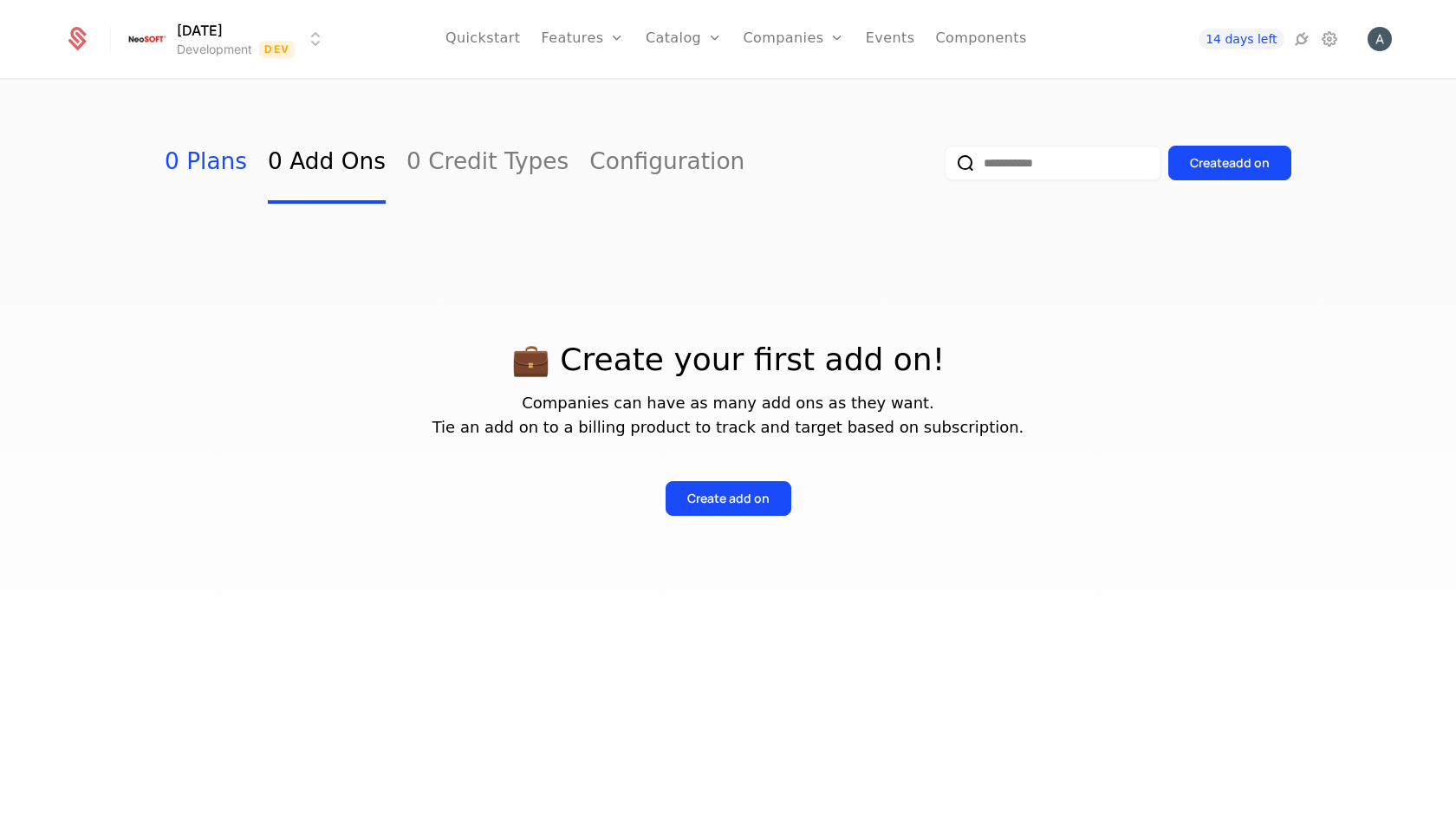
click at [200, 170] on link "0 Plans" at bounding box center [205, 164] width 83 height 82
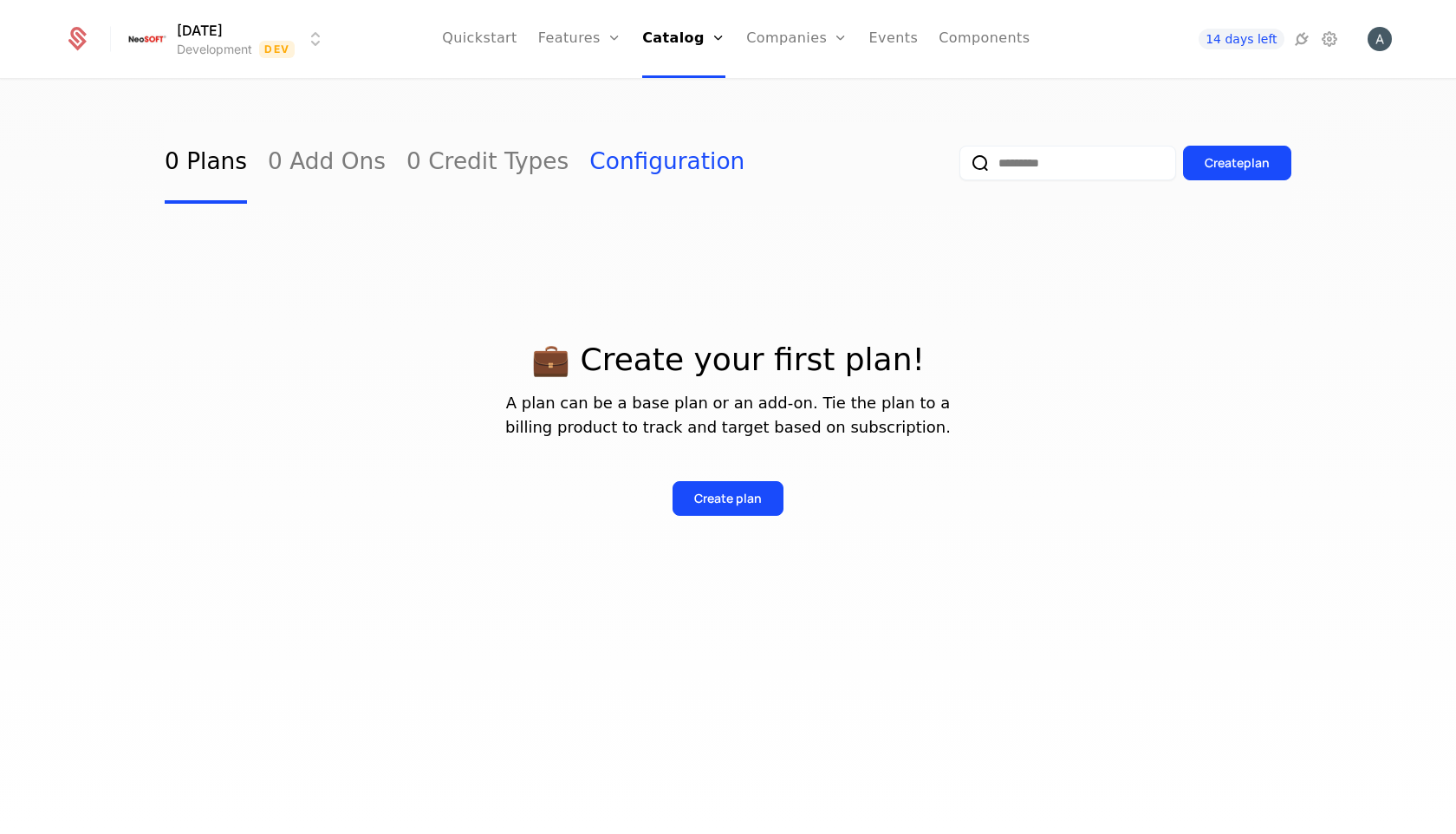
click at [603, 152] on link "Configuration" at bounding box center [667, 164] width 155 height 82
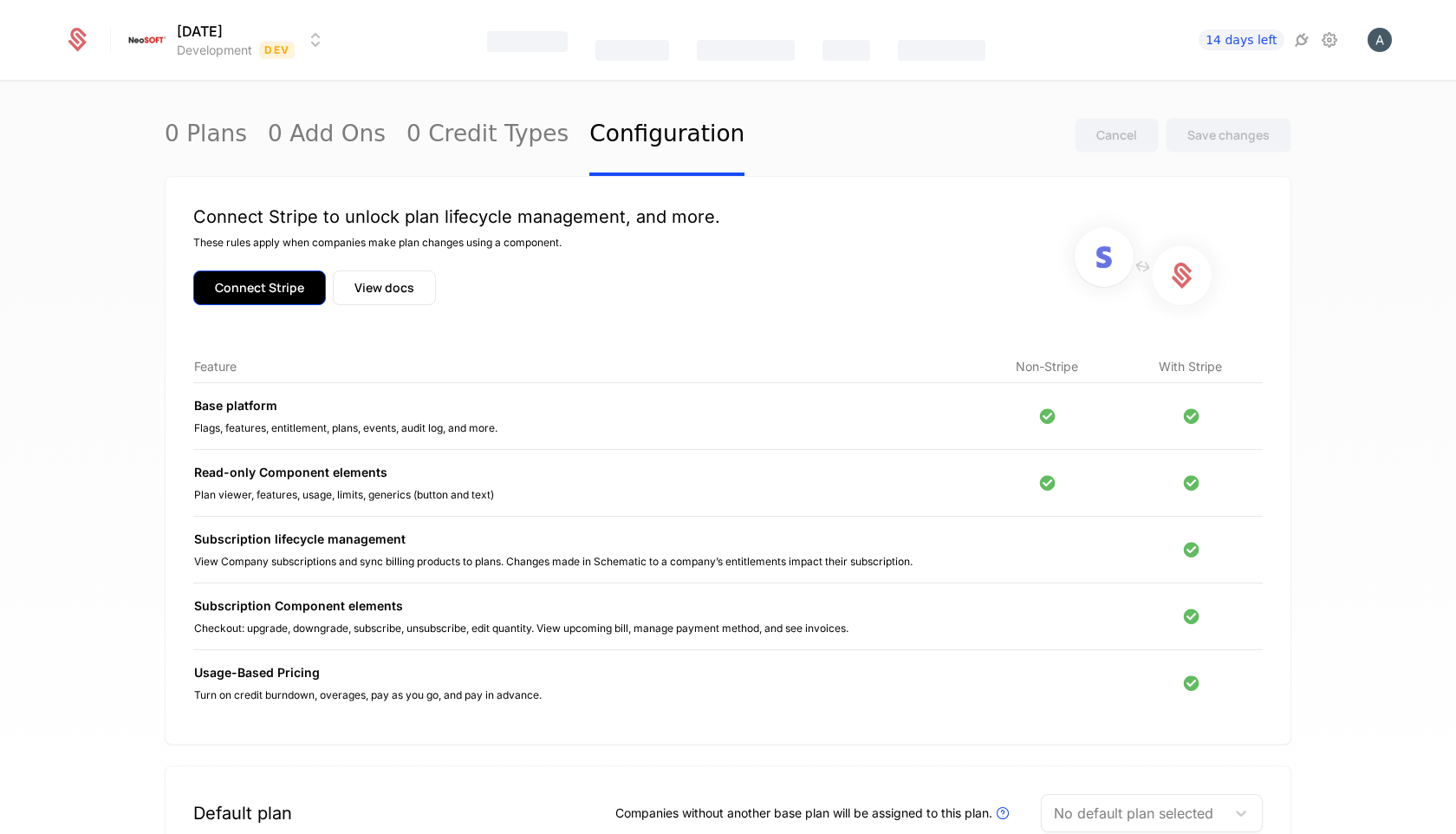
click at [279, 294] on button "Connect Stripe" at bounding box center [260, 288] width 133 height 35
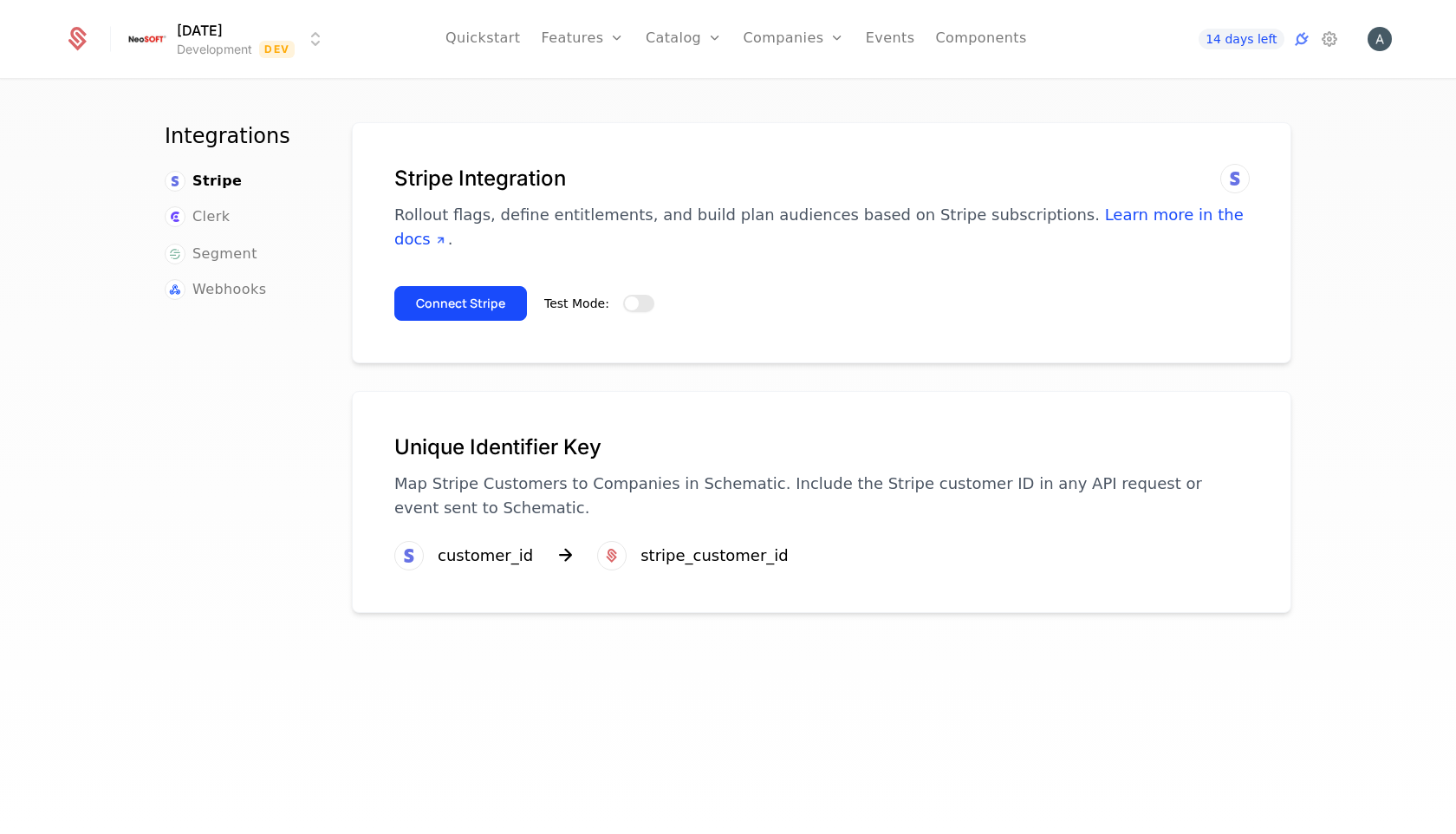
click at [643, 294] on button "Test Mode:" at bounding box center [639, 303] width 31 height 17
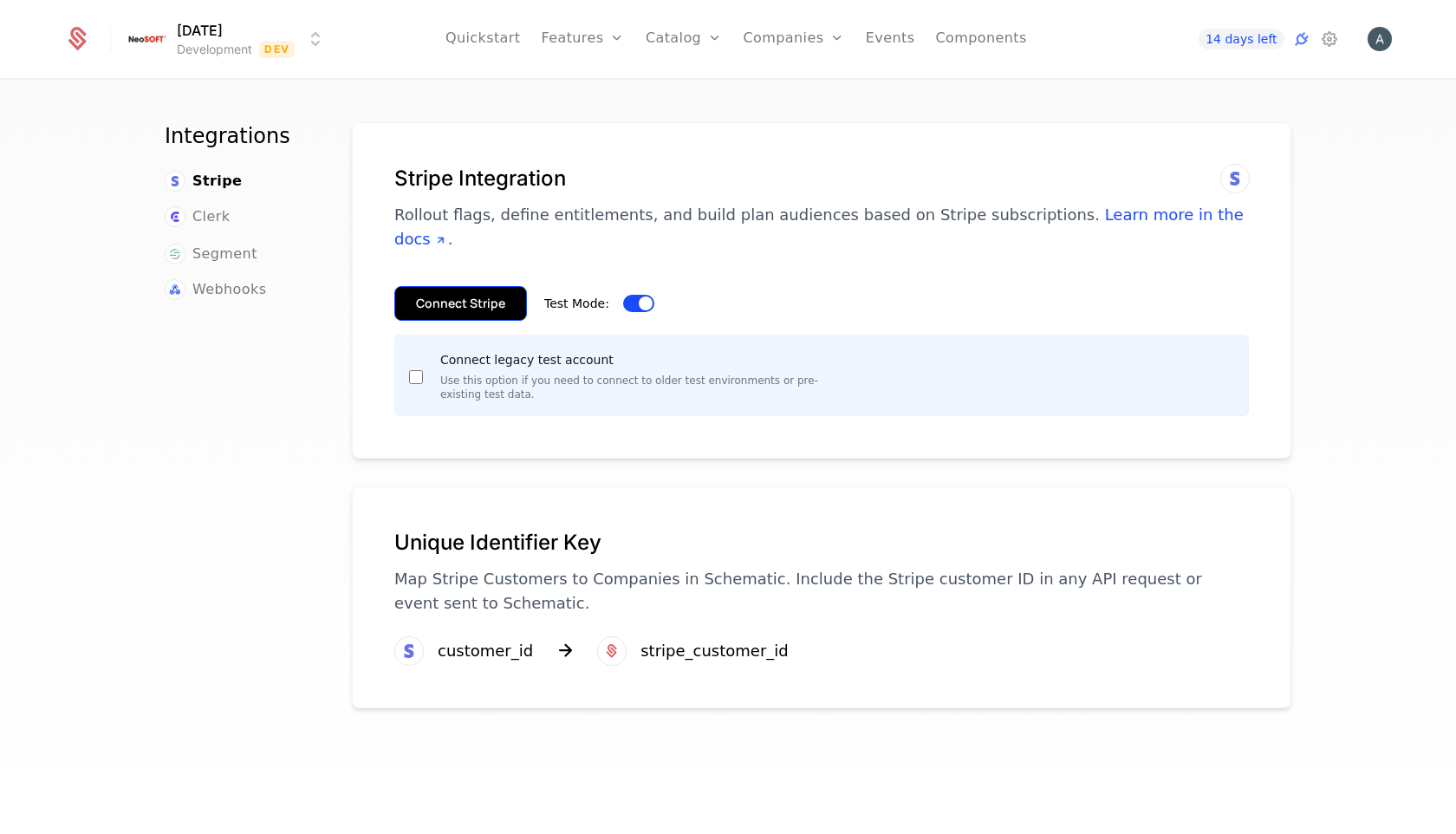
click at [463, 286] on button "Connect Stripe" at bounding box center [461, 303] width 133 height 35
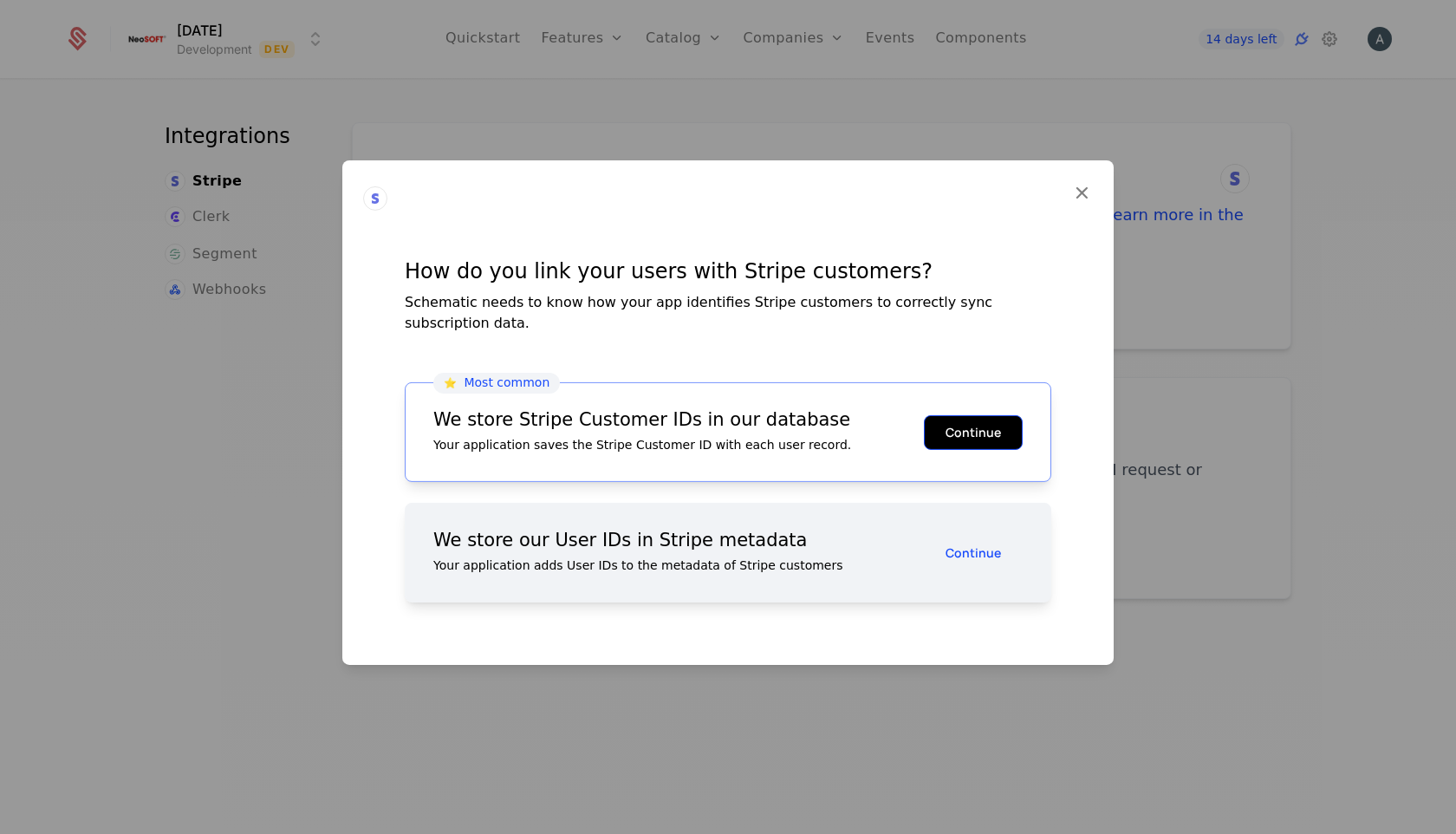
click at [954, 422] on button "Continue" at bounding box center [973, 432] width 99 height 35
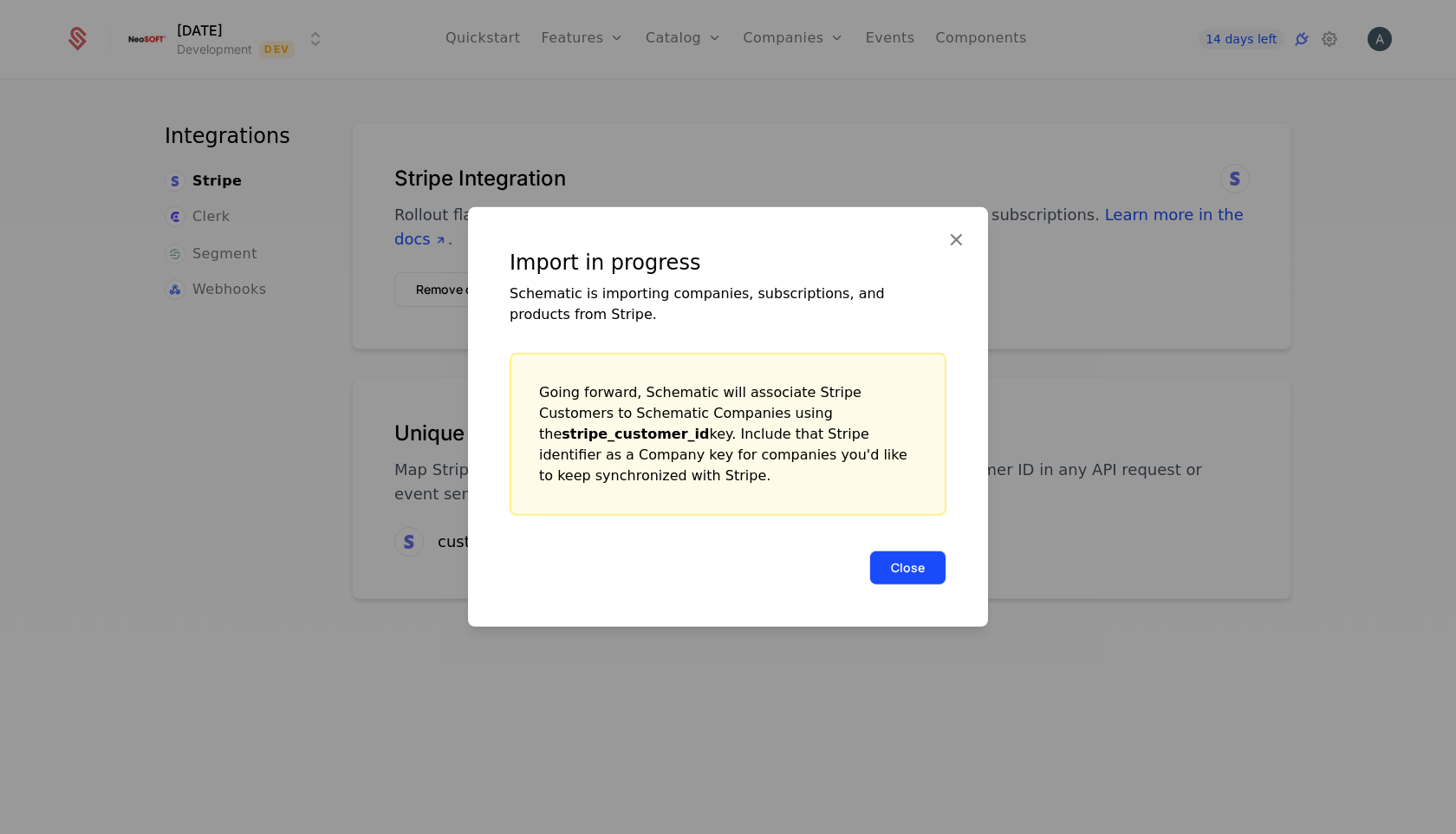
click at [911, 565] on button "Close" at bounding box center [907, 568] width 77 height 35
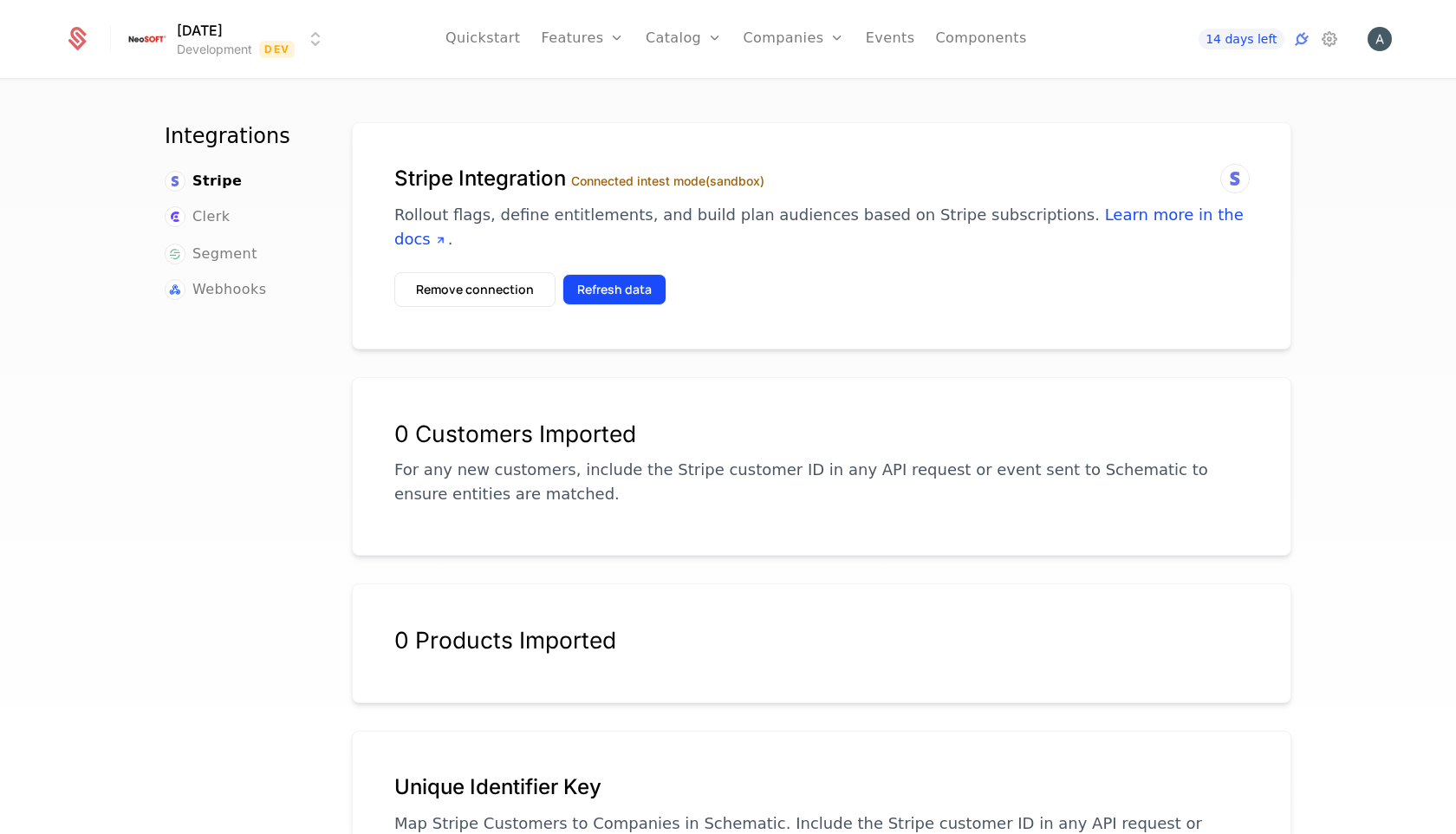
click at [603, 274] on button "Refresh data" at bounding box center [614, 290] width 104 height 31
click at [1376, 35] on img "Open user button" at bounding box center [1380, 39] width 25 height 25
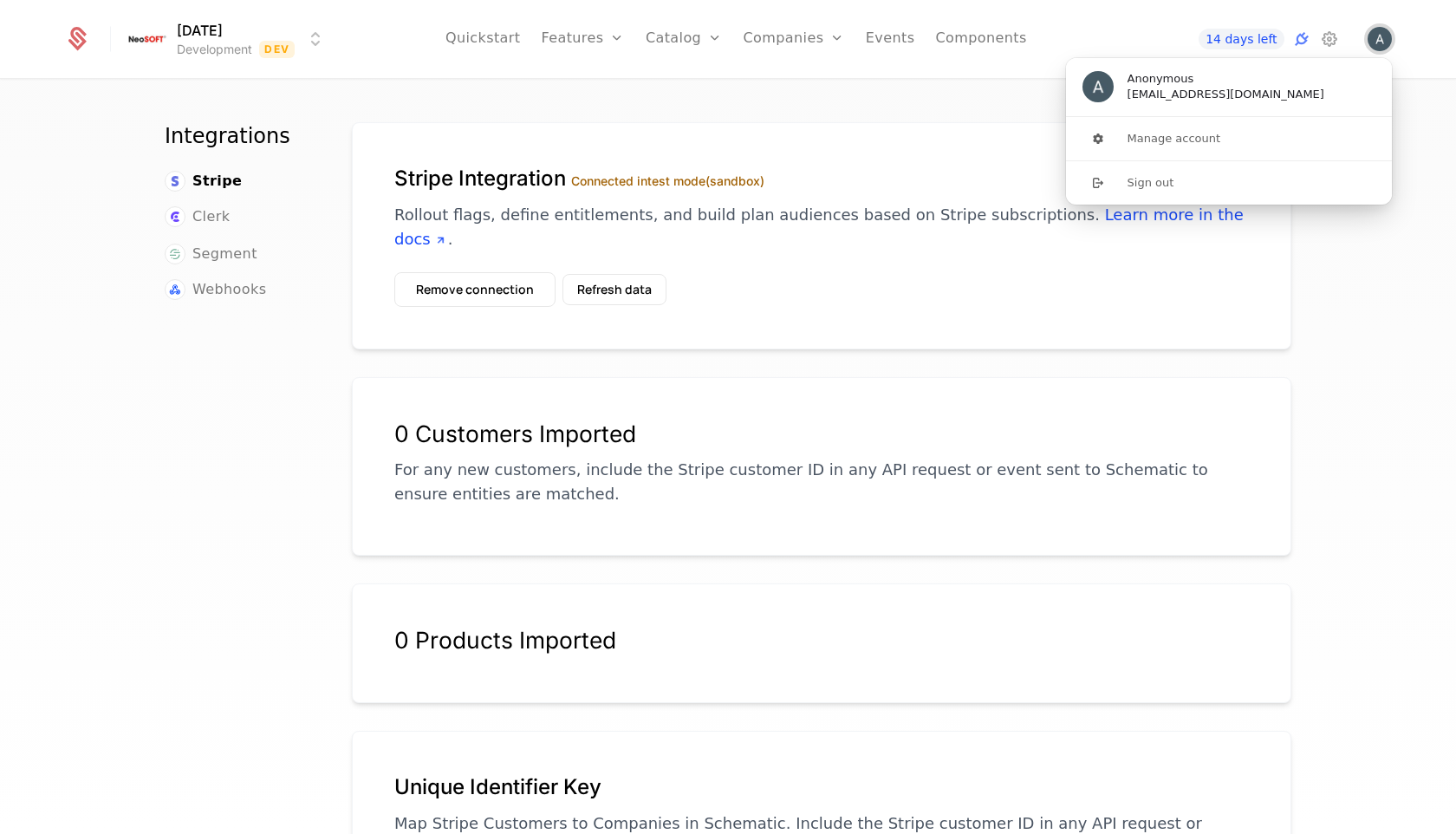
click at [1376, 35] on img "Close user button" at bounding box center [1380, 39] width 25 height 25
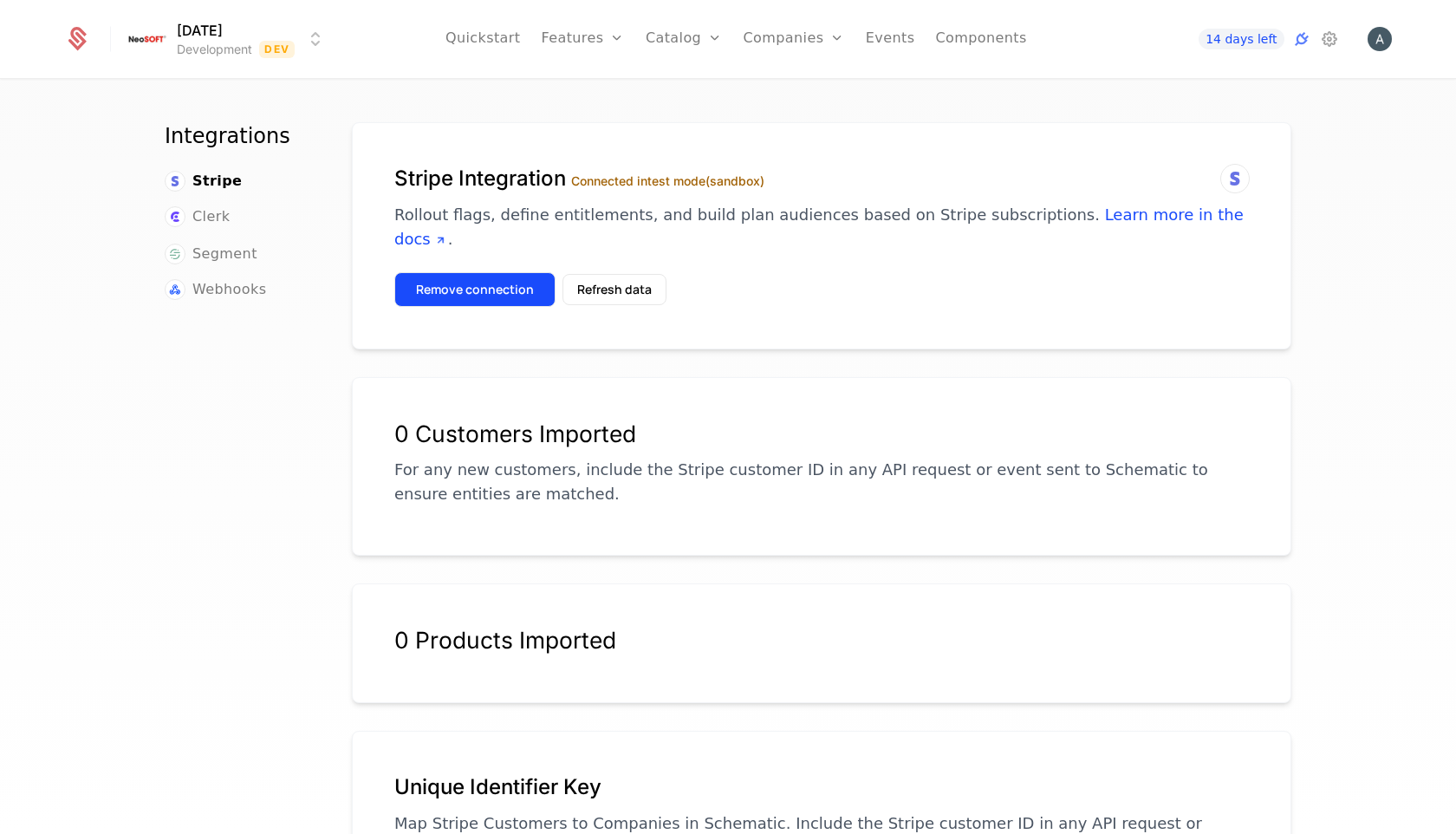
click at [480, 273] on button "Remove connection" at bounding box center [475, 290] width 162 height 35
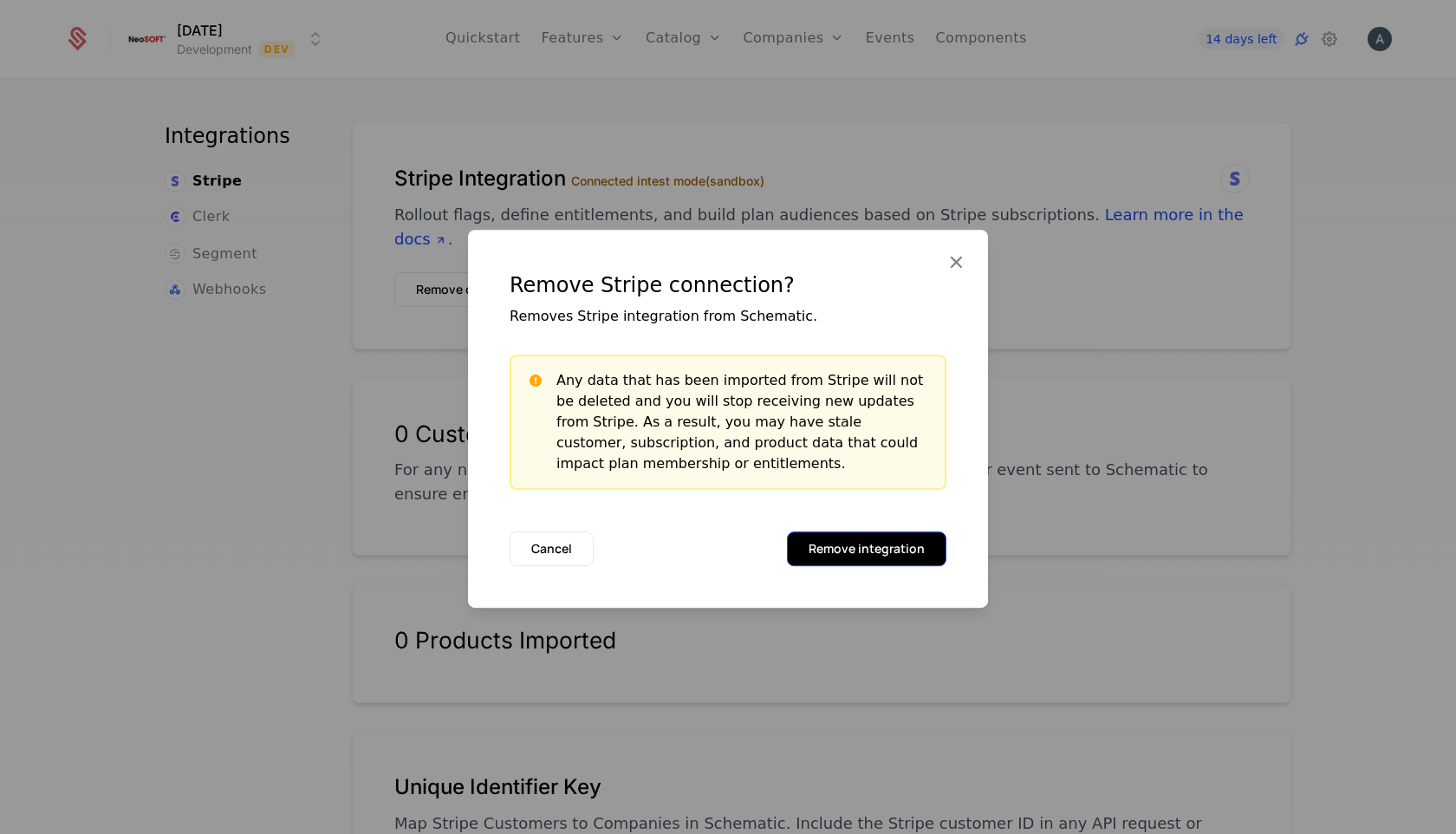
click at [842, 541] on button "Remove integration" at bounding box center [867, 549] width 160 height 35
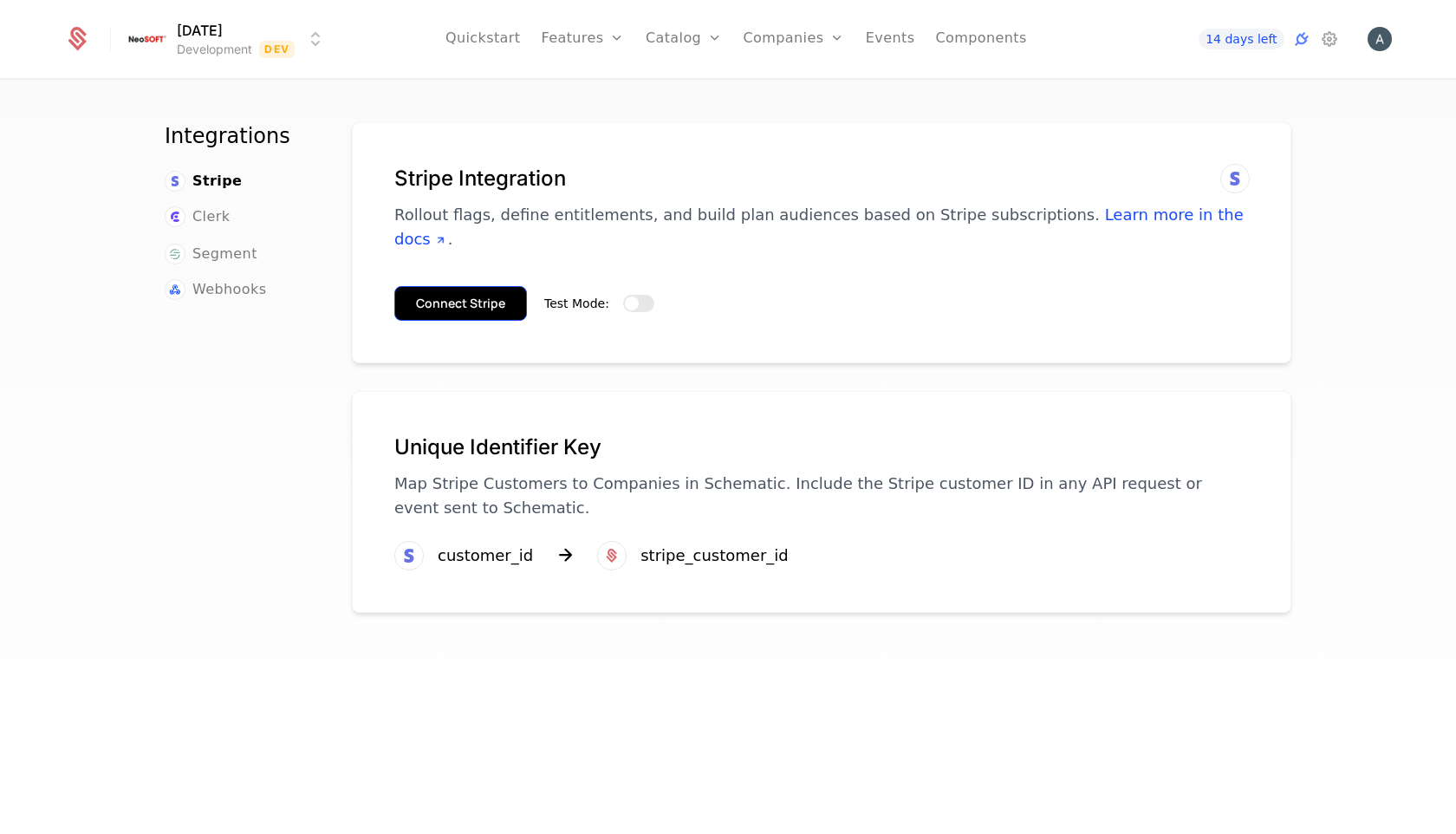
click at [487, 286] on button "Connect Stripe" at bounding box center [461, 303] width 133 height 35
click at [626, 296] on span "button" at bounding box center [631, 303] width 14 height 14
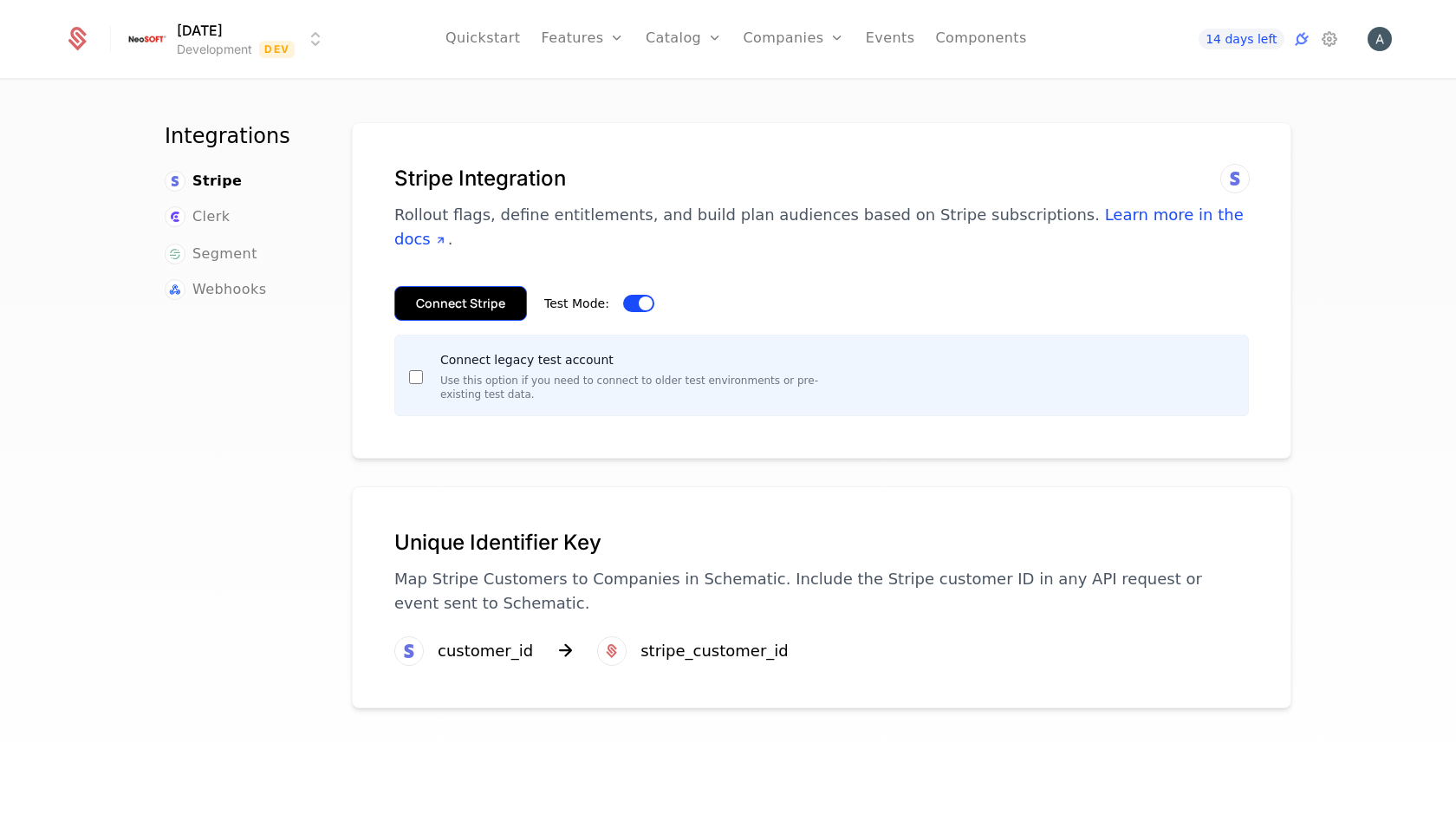
click at [474, 288] on button "Connect Stripe" at bounding box center [461, 303] width 133 height 35
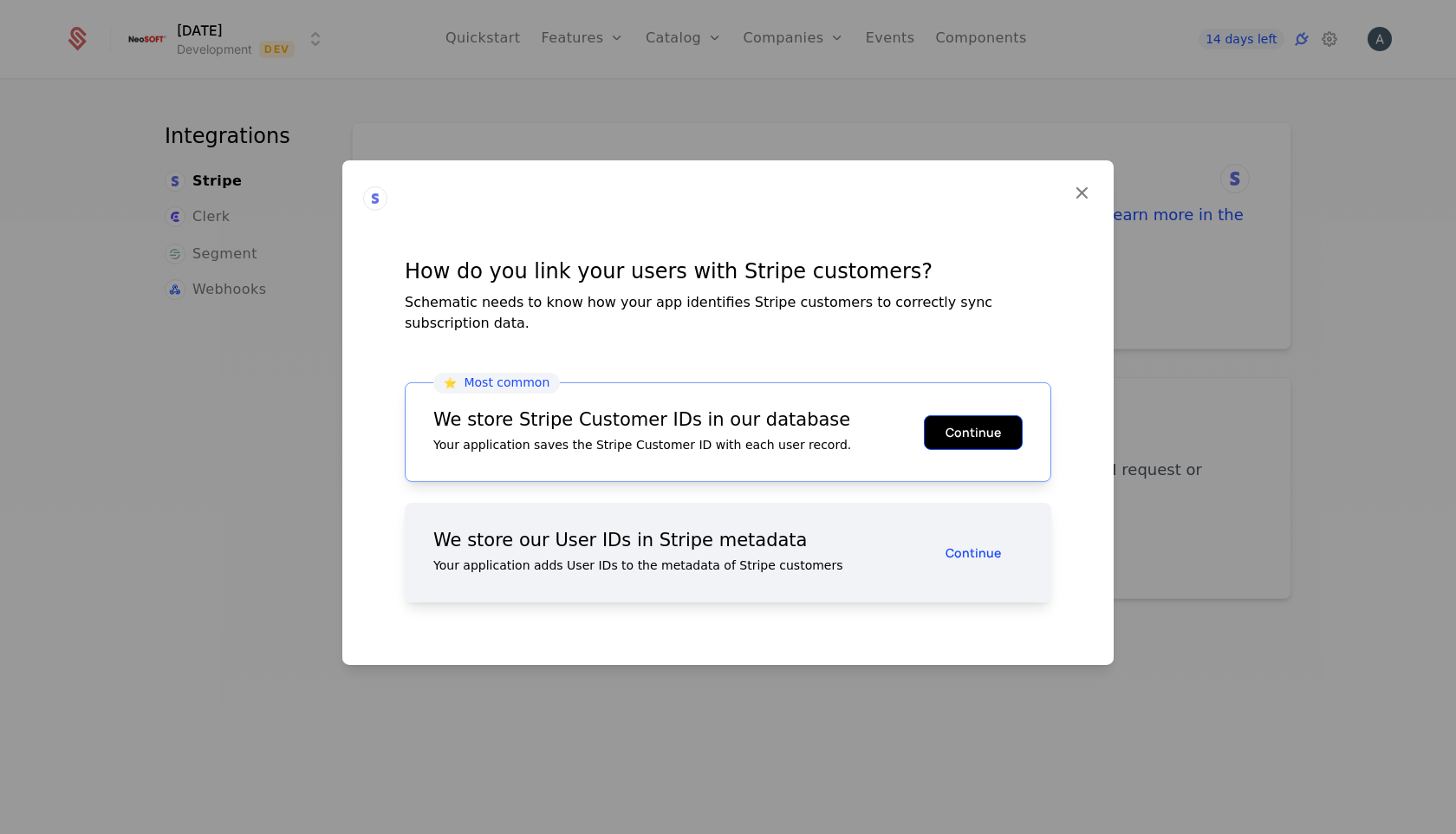
click at [966, 419] on button "Continue" at bounding box center [973, 432] width 99 height 35
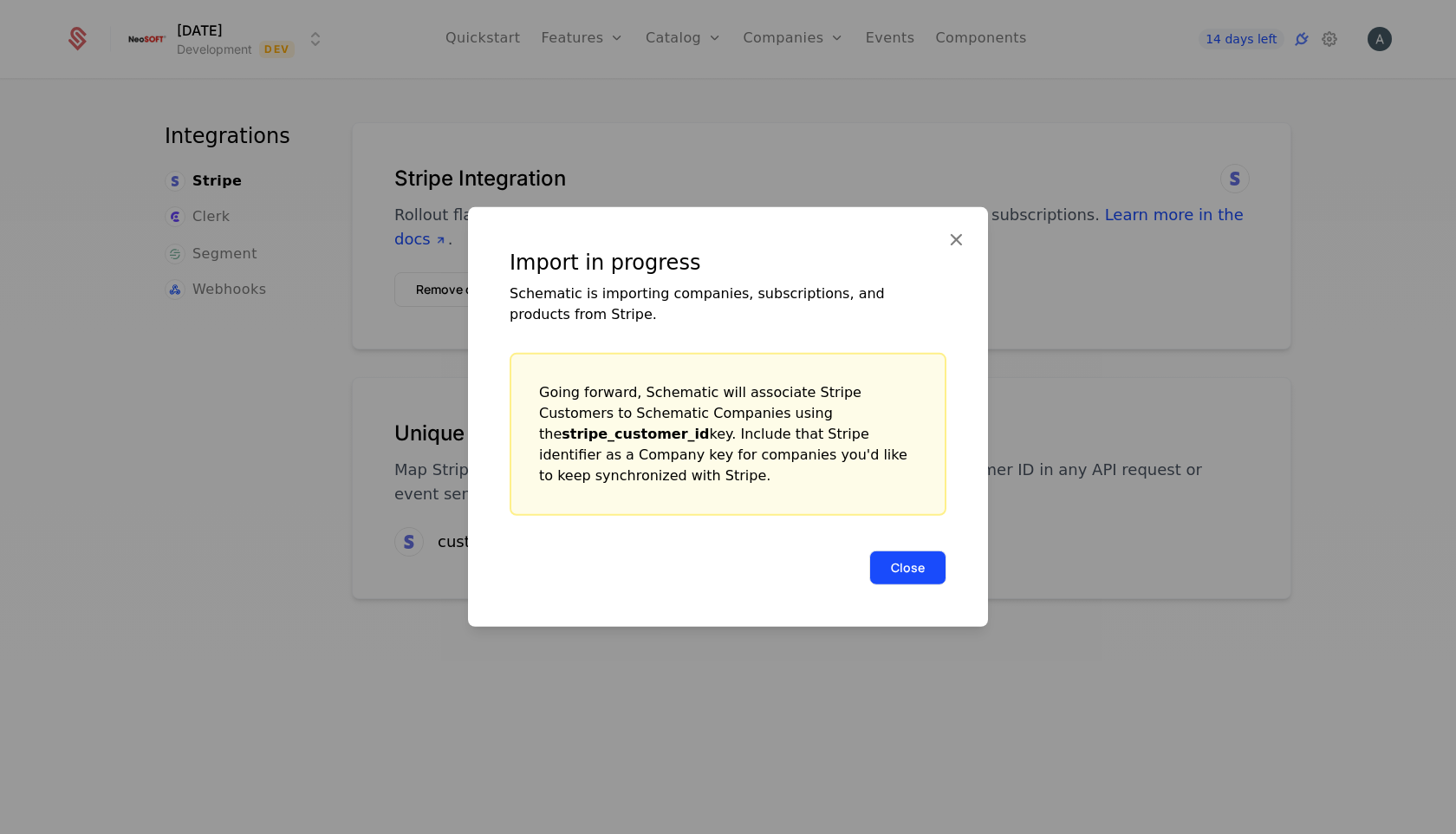
click at [899, 551] on button "Close" at bounding box center [907, 568] width 77 height 35
